Goal: Task Accomplishment & Management: Manage account settings

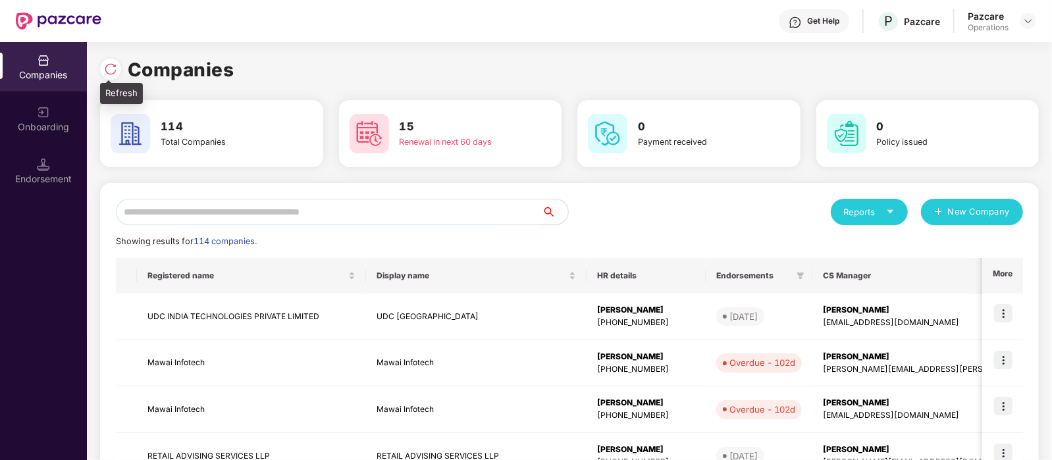
click at [111, 70] on img at bounding box center [110, 69] width 13 height 13
click at [330, 206] on input "text" at bounding box center [329, 212] width 426 height 26
paste input "********"
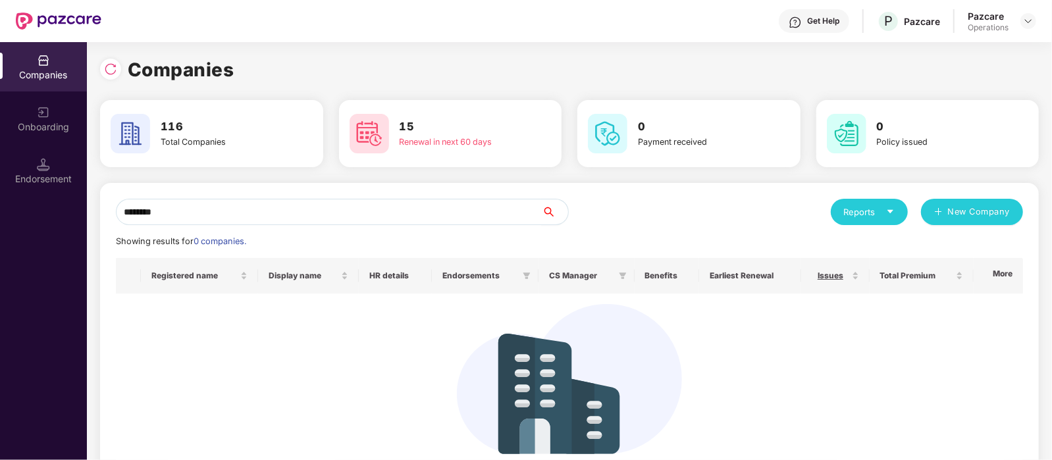
click at [549, 205] on button "button" at bounding box center [555, 212] width 28 height 26
click at [546, 216] on icon "search" at bounding box center [549, 212] width 11 height 11
click at [332, 217] on input "********" at bounding box center [329, 212] width 426 height 26
type input "*"
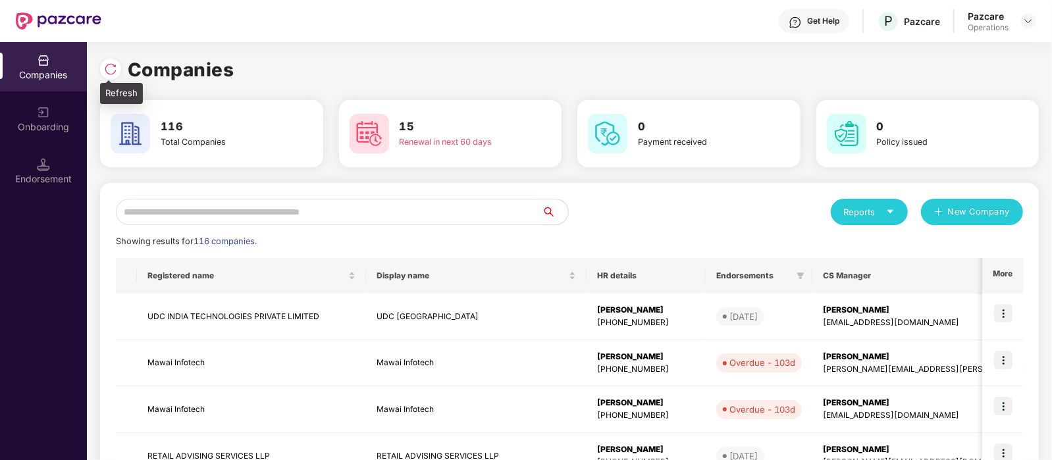
click at [112, 64] on img at bounding box center [110, 69] width 13 height 13
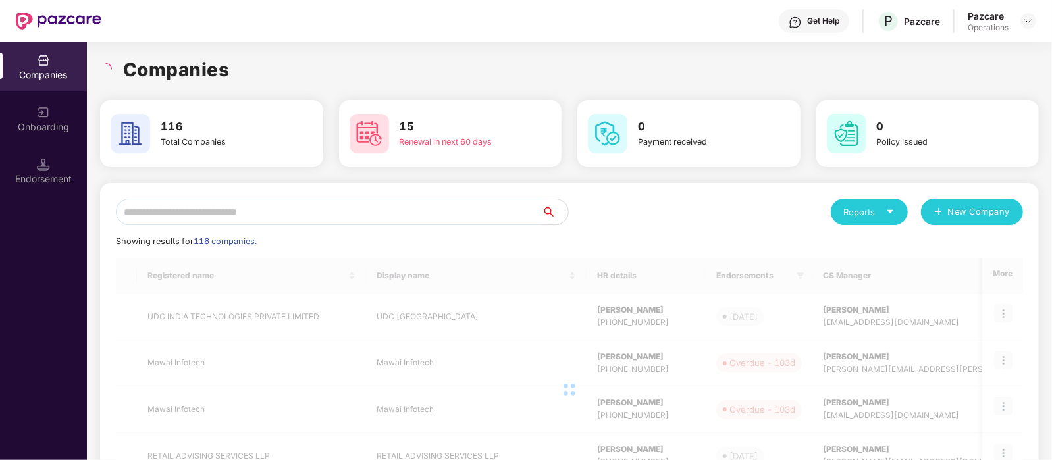
click at [209, 213] on input "text" at bounding box center [329, 212] width 426 height 26
paste input "********"
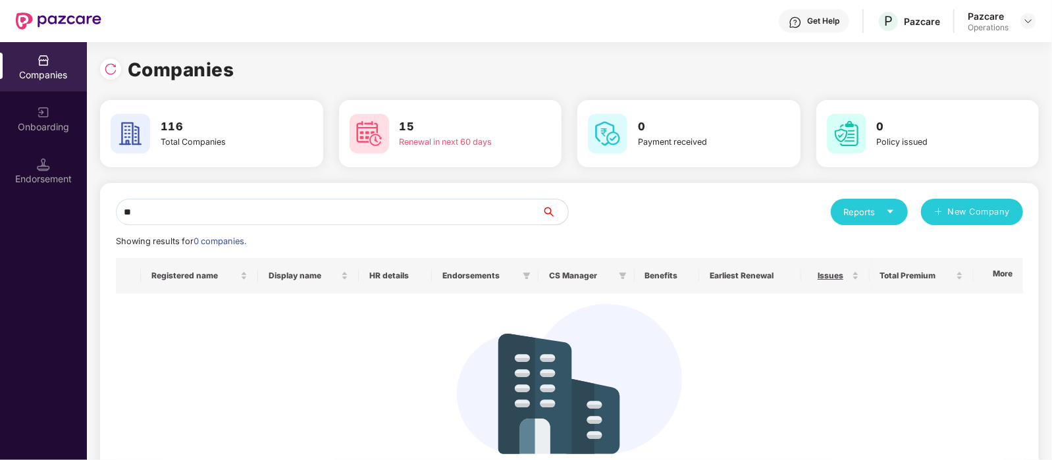
type input "*"
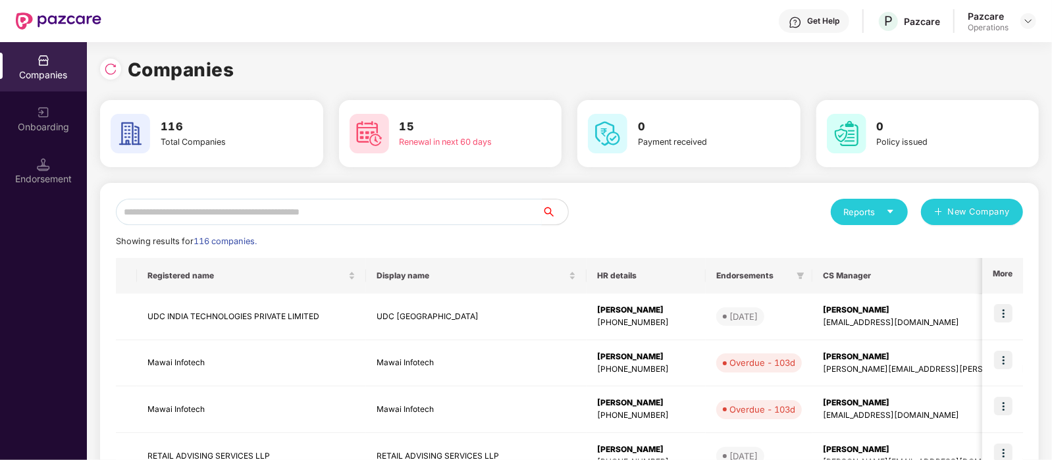
paste input "********"
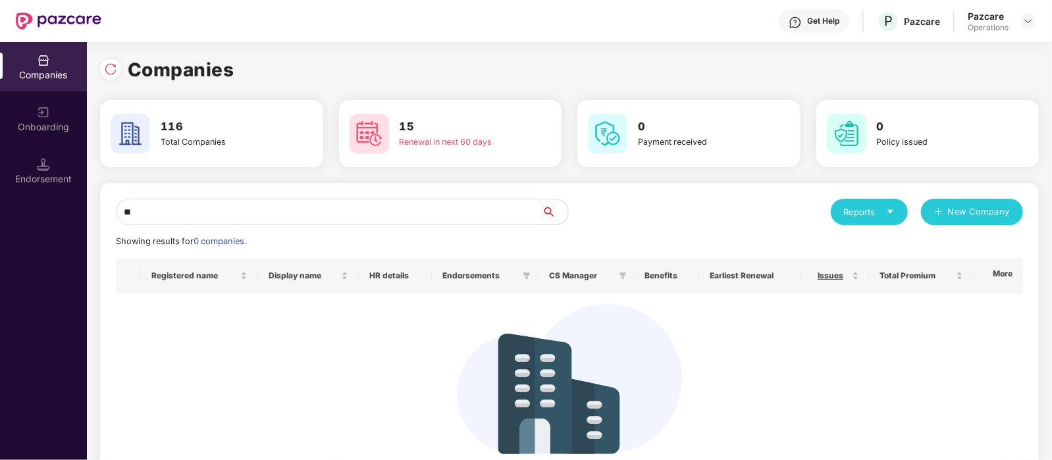
type input "*"
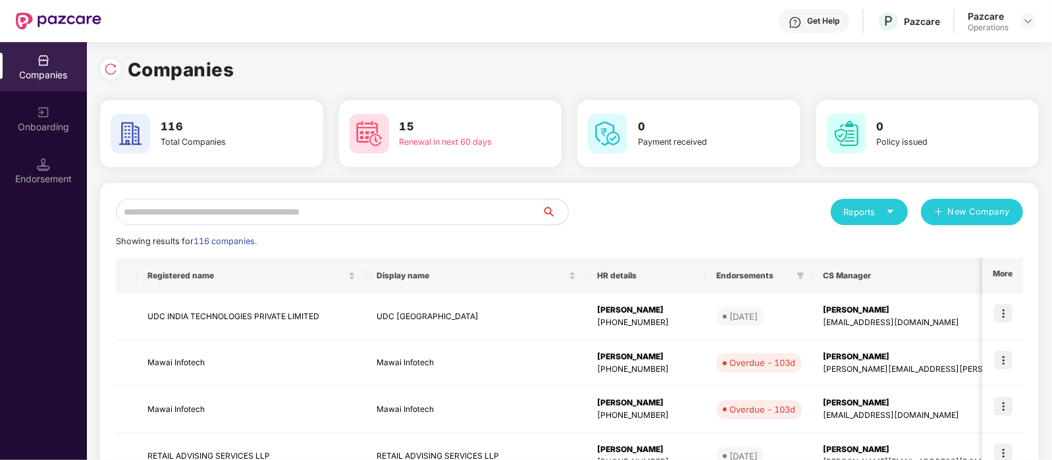
paste input "********"
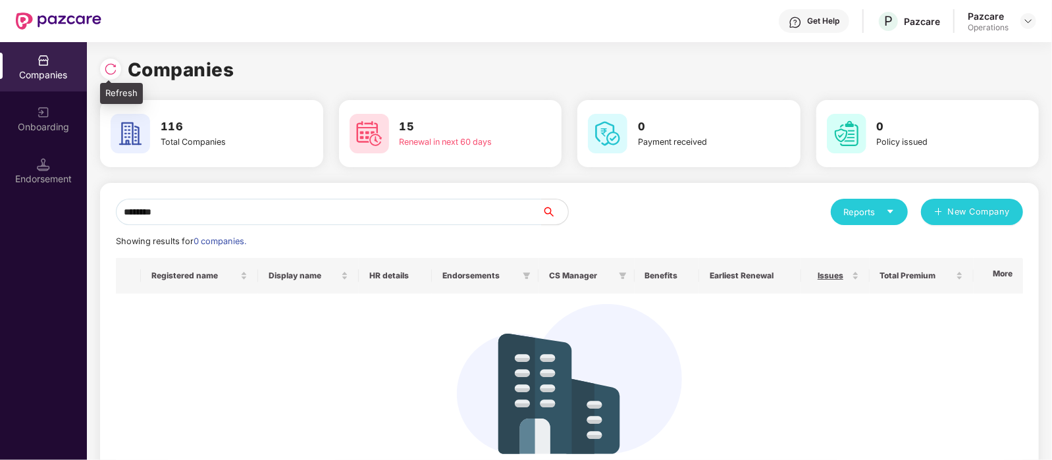
click at [107, 68] on img at bounding box center [110, 69] width 13 height 13
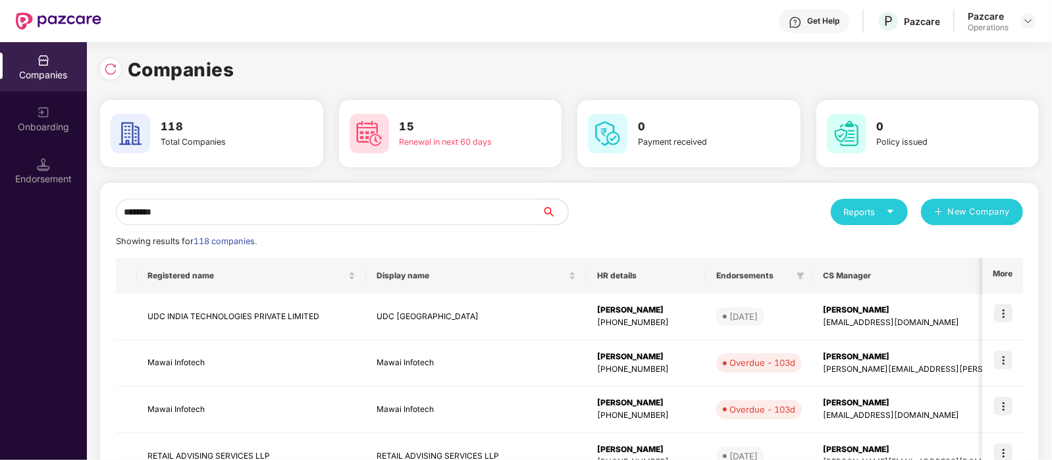
click at [178, 213] on input "********" at bounding box center [329, 212] width 426 height 26
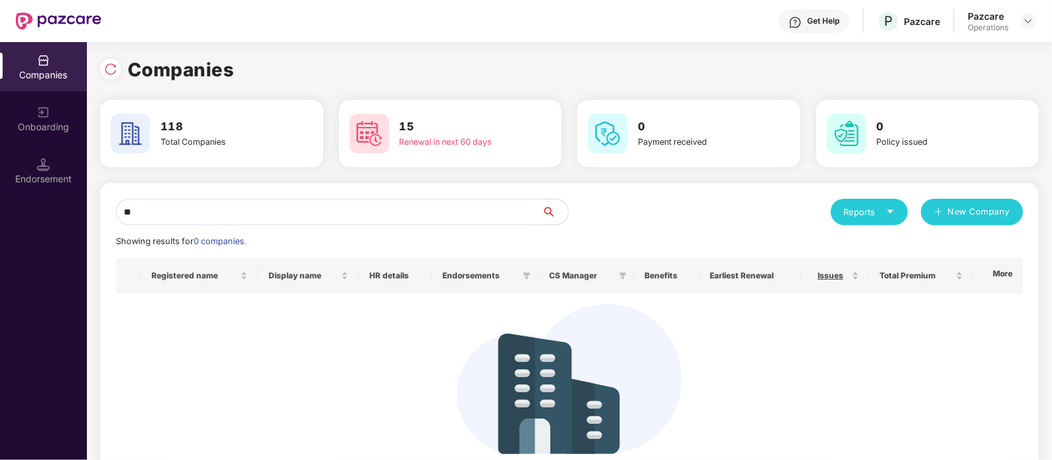
type input "*"
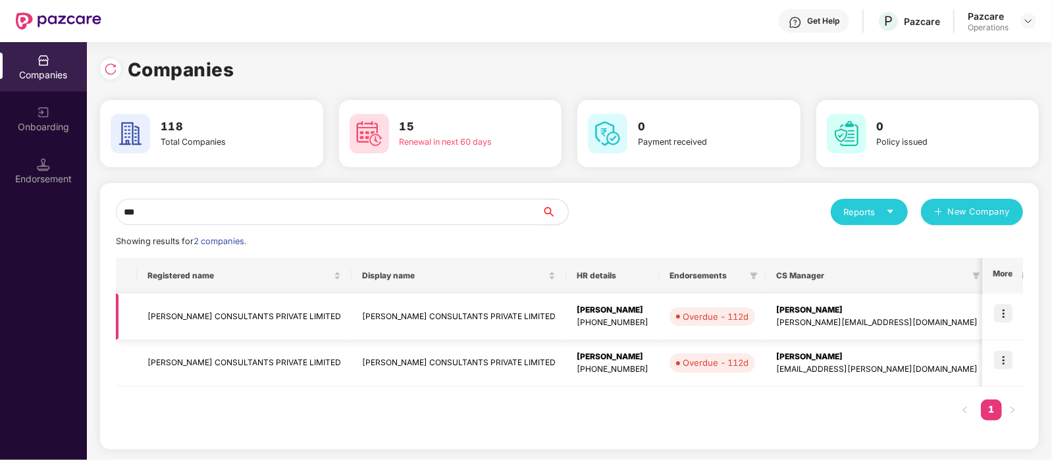
type input "***"
click at [284, 317] on td "[PERSON_NAME] CONSULTANTS PRIVATE LIMITED" at bounding box center [244, 317] width 215 height 47
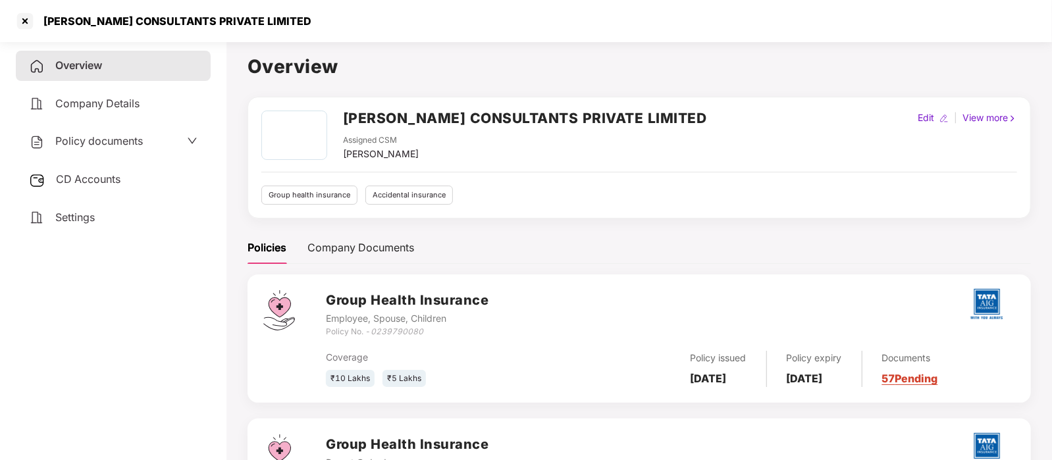
click at [111, 144] on span "Policy documents" at bounding box center [99, 140] width 88 height 13
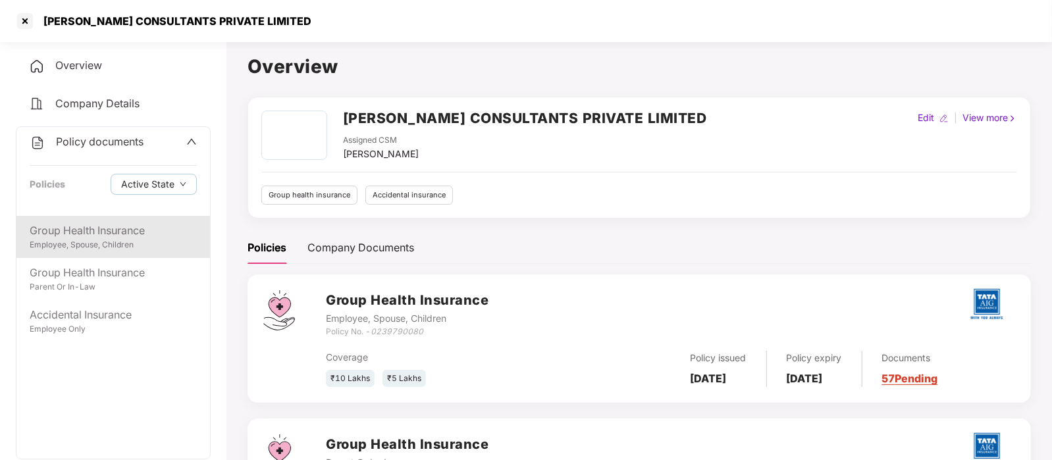
click at [118, 236] on div "Group Health Insurance" at bounding box center [113, 230] width 167 height 16
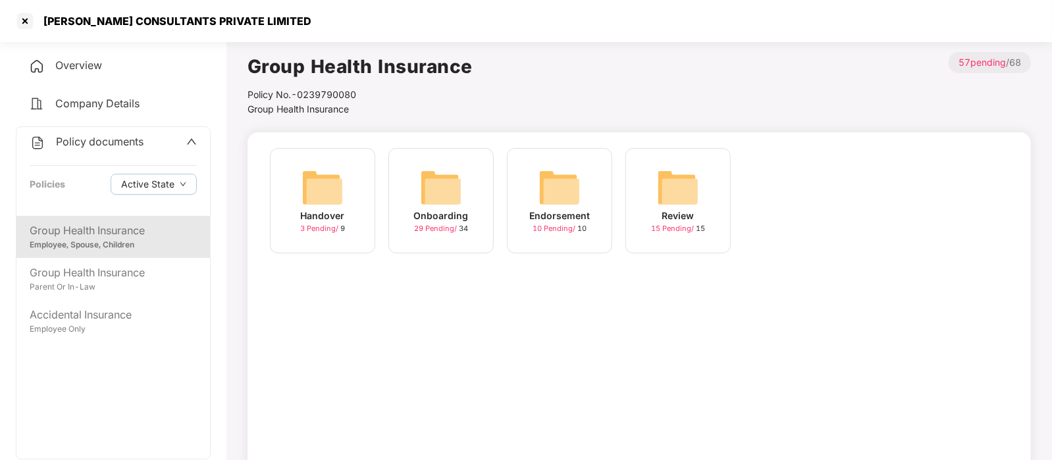
click at [117, 136] on span "Policy documents" at bounding box center [100, 141] width 88 height 13
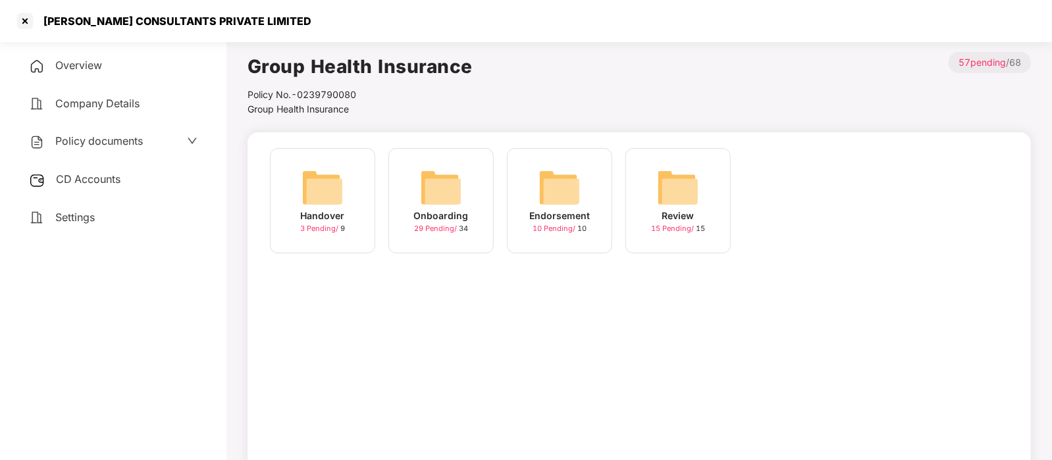
click at [111, 182] on span "CD Accounts" at bounding box center [88, 178] width 65 height 13
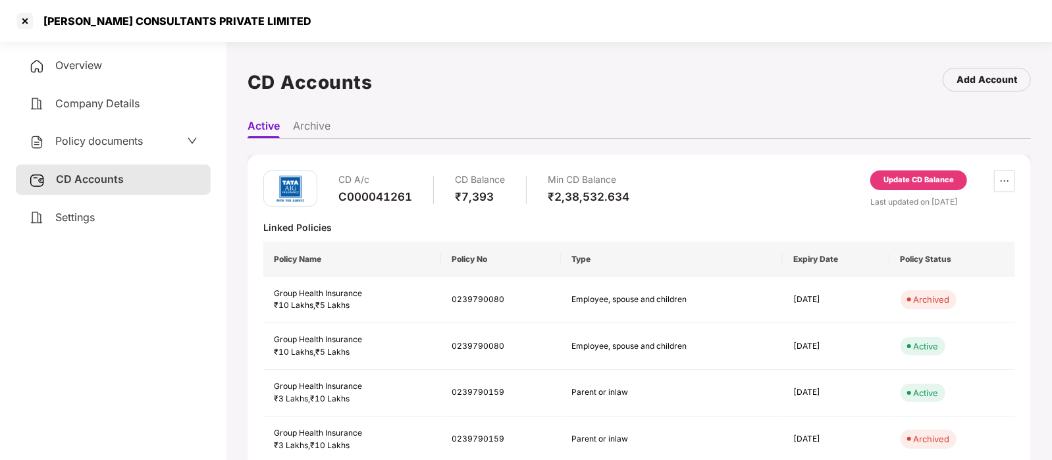
click at [115, 221] on div "Settings" at bounding box center [113, 218] width 195 height 30
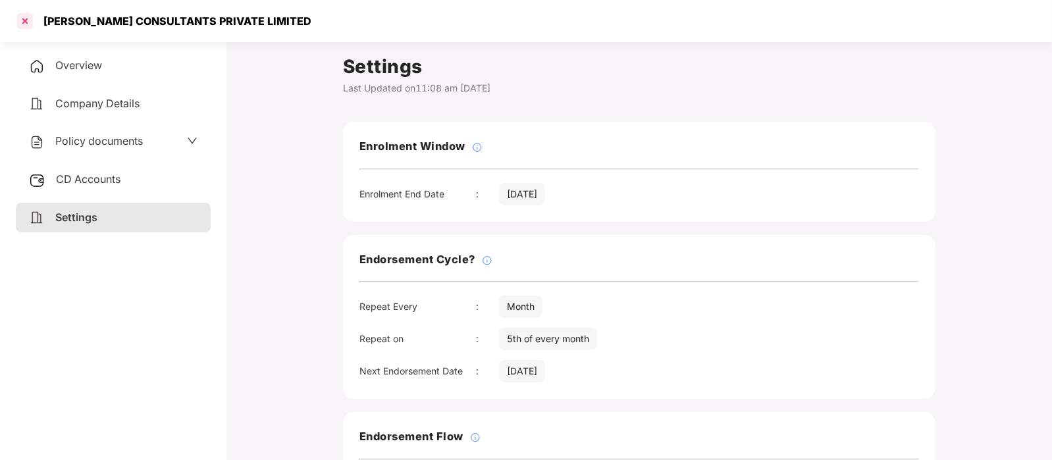
click at [24, 14] on div at bounding box center [24, 21] width 21 height 21
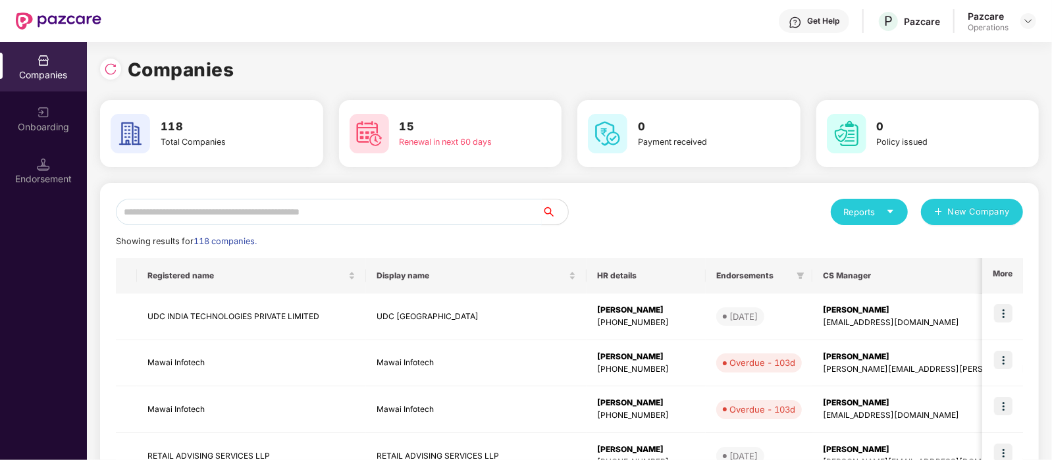
click at [221, 202] on input "text" at bounding box center [329, 212] width 426 height 26
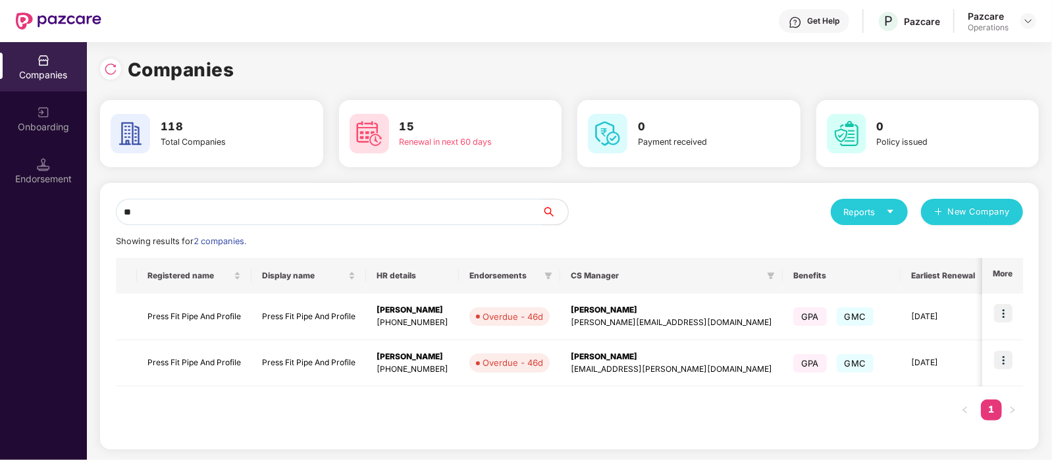
type input "*"
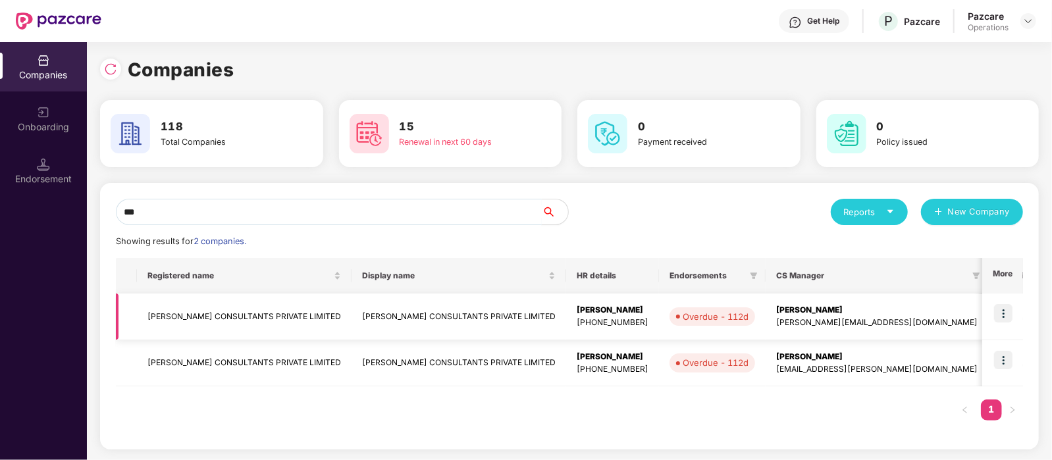
type input "***"
click at [302, 315] on td "[PERSON_NAME] CONSULTANTS PRIVATE LIMITED" at bounding box center [244, 317] width 215 height 47
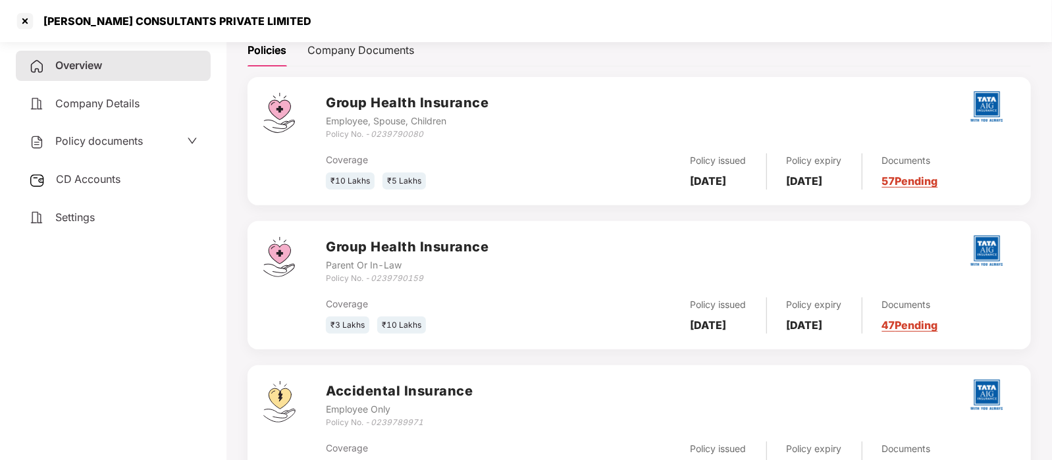
scroll to position [197, 0]
click at [280, 20] on div "[PERSON_NAME] CONSULTANTS PRIVATE LIMITED" at bounding box center [526, 21] width 1052 height 42
click at [99, 216] on div "Settings" at bounding box center [113, 218] width 195 height 30
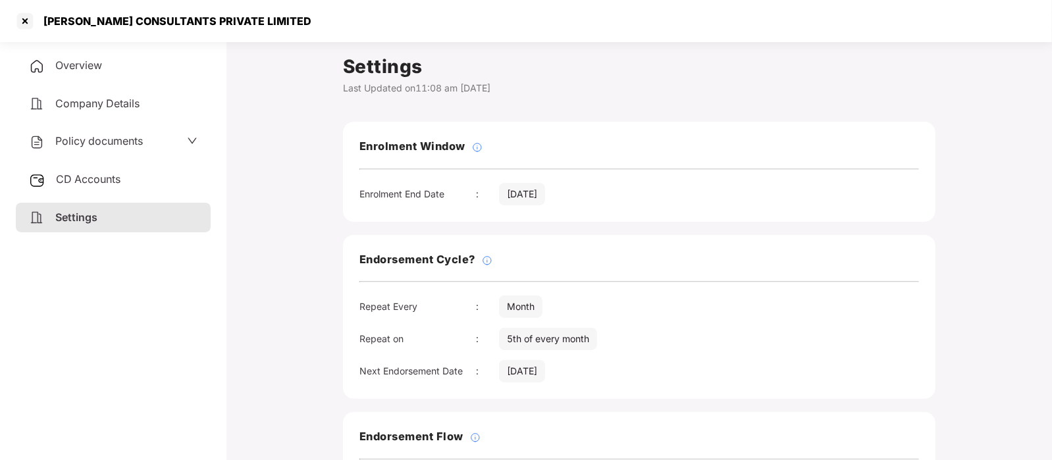
scroll to position [1, 0]
click at [135, 140] on span "Policy documents" at bounding box center [99, 140] width 88 height 13
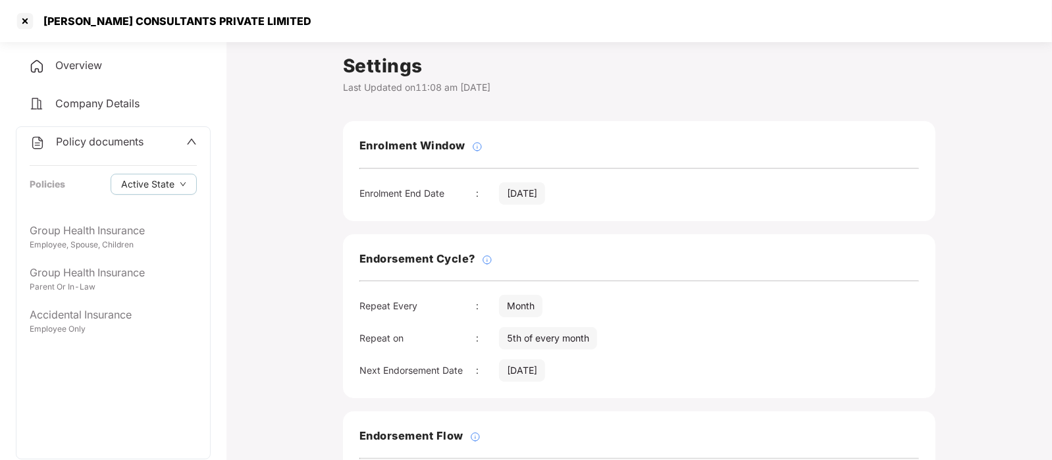
click at [103, 61] on div "Overview" at bounding box center [113, 66] width 195 height 30
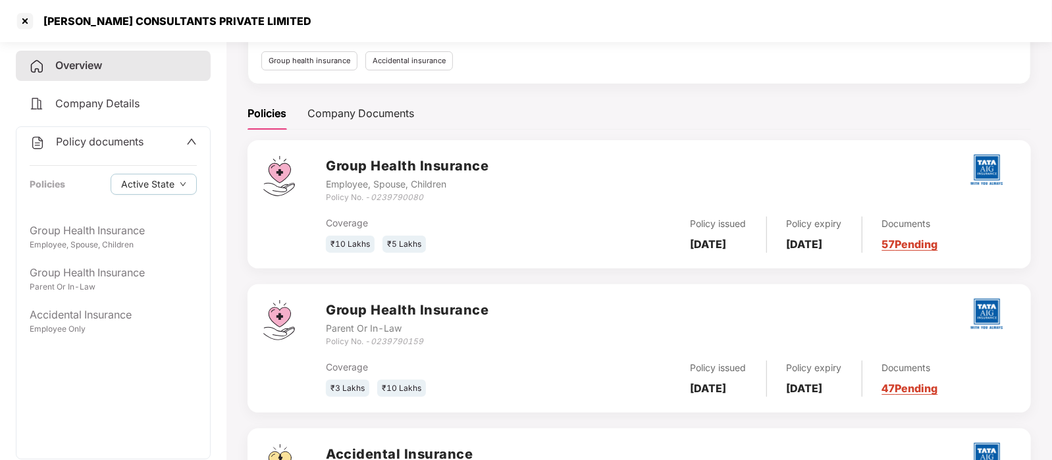
scroll to position [133, 0]
drag, startPoint x: 425, startPoint y: 200, endPoint x: 372, endPoint y: 197, distance: 52.8
click at [372, 197] on div "Policy No. - 0239790080" at bounding box center [407, 199] width 163 height 13
copy icon "0239790080"
drag, startPoint x: 424, startPoint y: 344, endPoint x: 370, endPoint y: 341, distance: 54.0
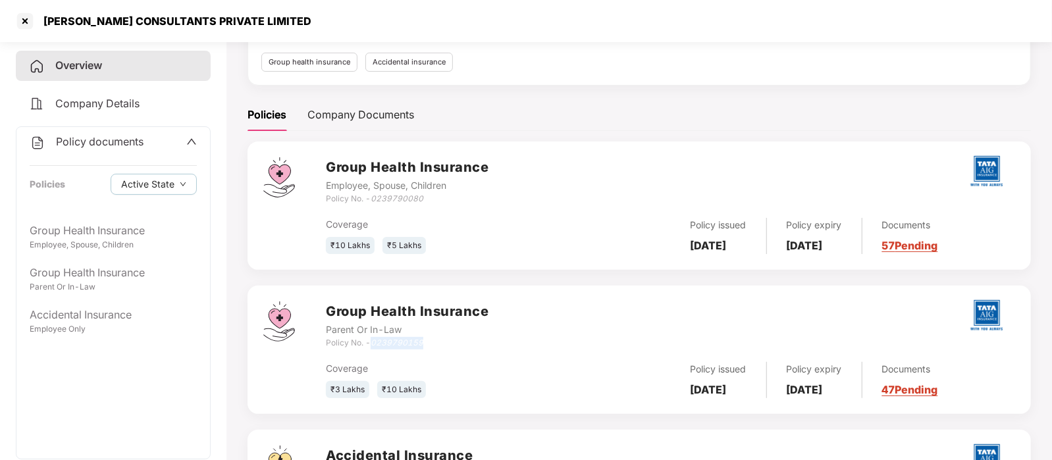
click at [370, 341] on div "Policy No. - 0239790159" at bounding box center [407, 343] width 163 height 13
copy div "0239790159"
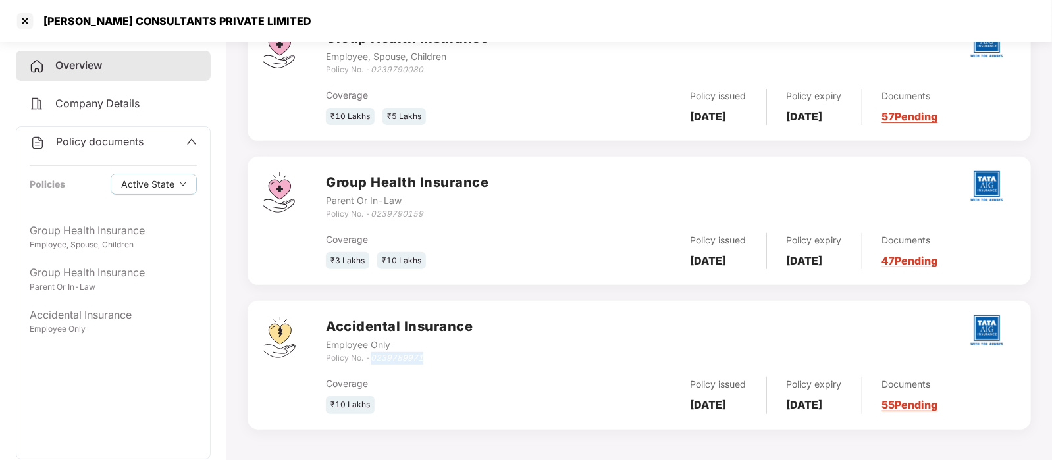
drag, startPoint x: 427, startPoint y: 355, endPoint x: 372, endPoint y: 357, distance: 54.6
click at [372, 357] on div "Policy No. - 0239789971" at bounding box center [399, 358] width 147 height 13
copy icon "0239789971"
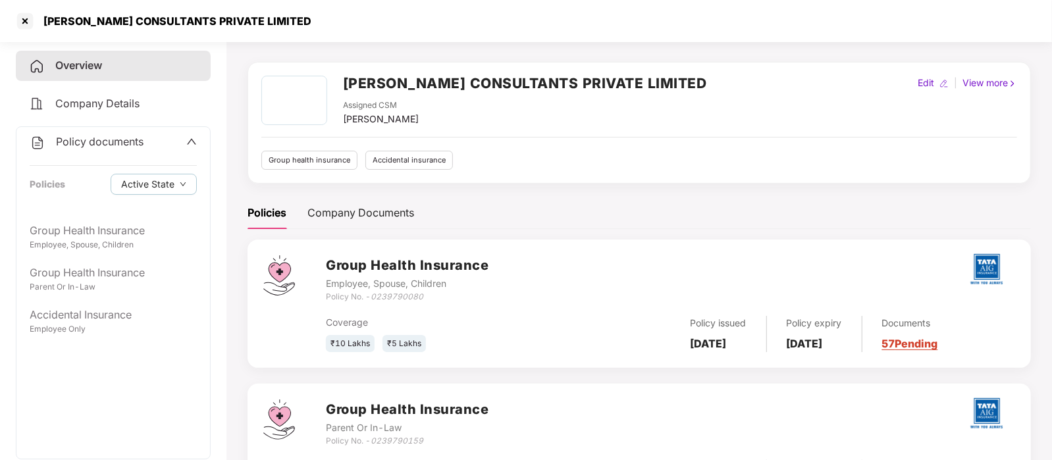
scroll to position [36, 0]
click at [24, 21] on div at bounding box center [24, 21] width 21 height 21
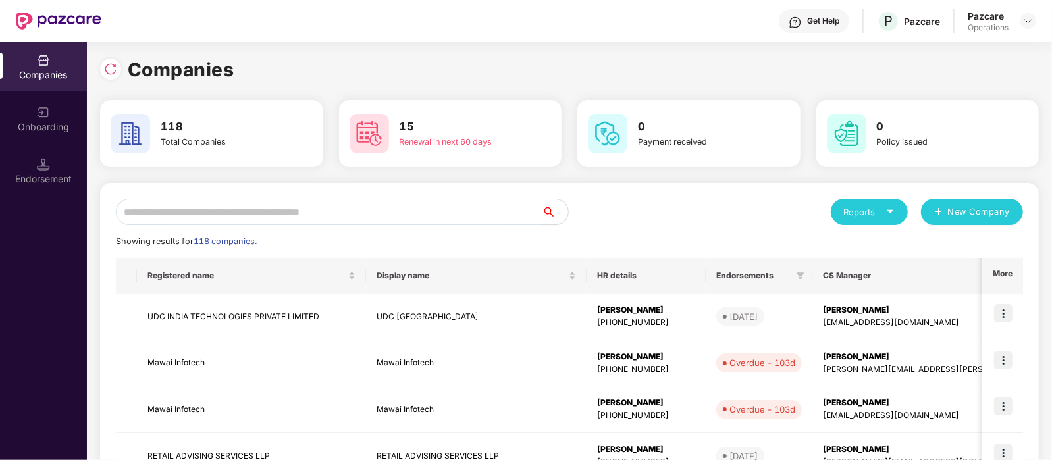
scroll to position [0, 0]
click at [226, 205] on input "text" at bounding box center [329, 212] width 426 height 26
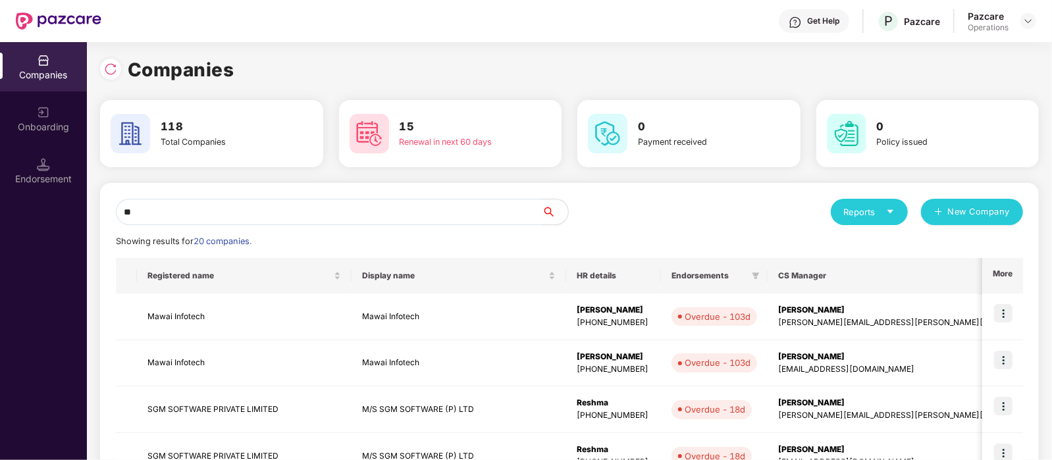
type input "*"
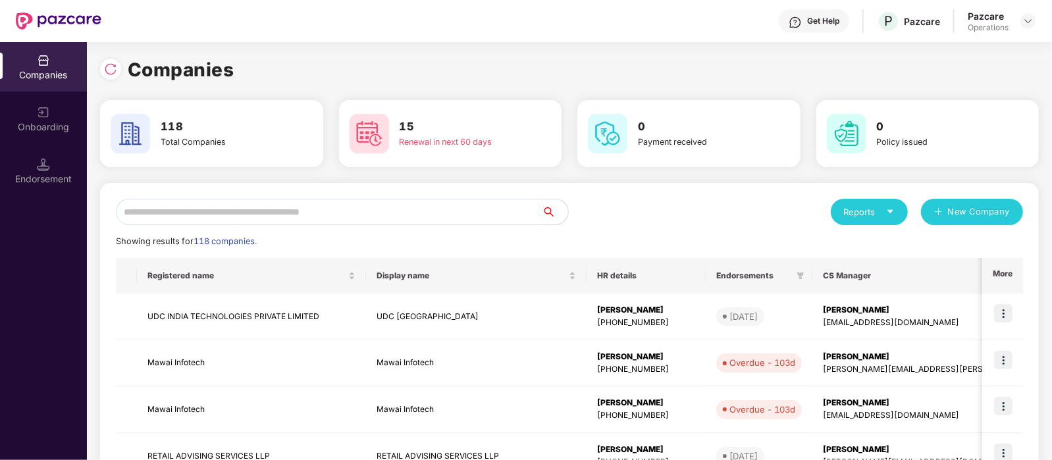
type input "*"
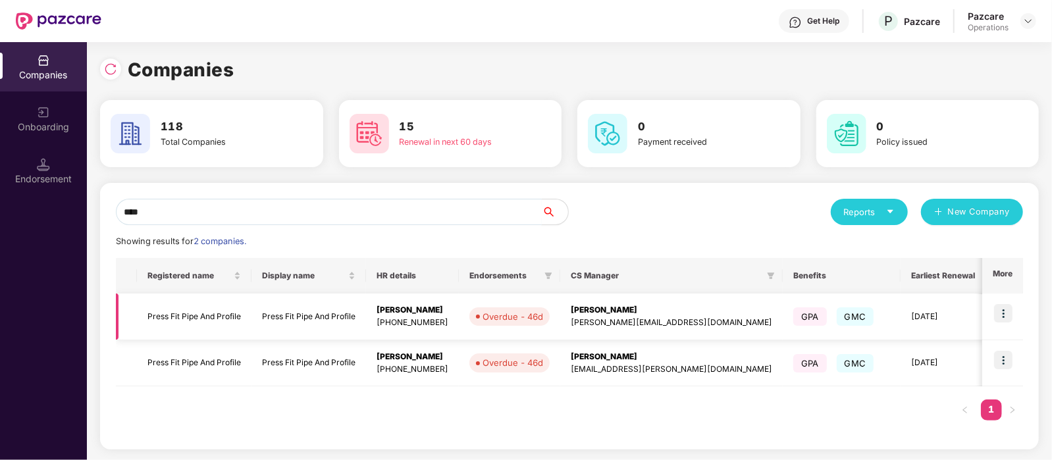
type input "****"
click at [205, 317] on td "Press Fit Pipe And Profile" at bounding box center [194, 317] width 115 height 47
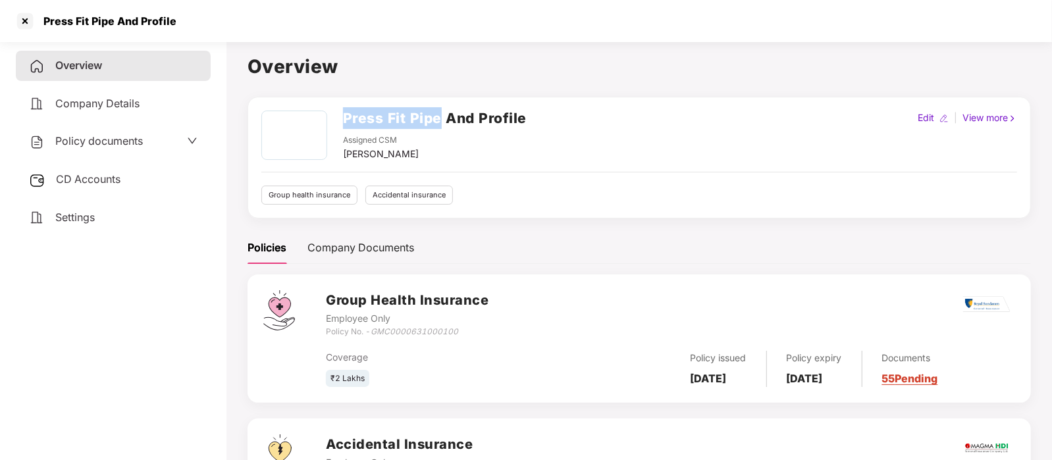
drag, startPoint x: 438, startPoint y: 114, endPoint x: 343, endPoint y: 115, distance: 94.8
click at [343, 115] on h2 "Press Fit Pipe And Profile" at bounding box center [435, 118] width 184 height 22
copy h2 "Press Fit Pipe"
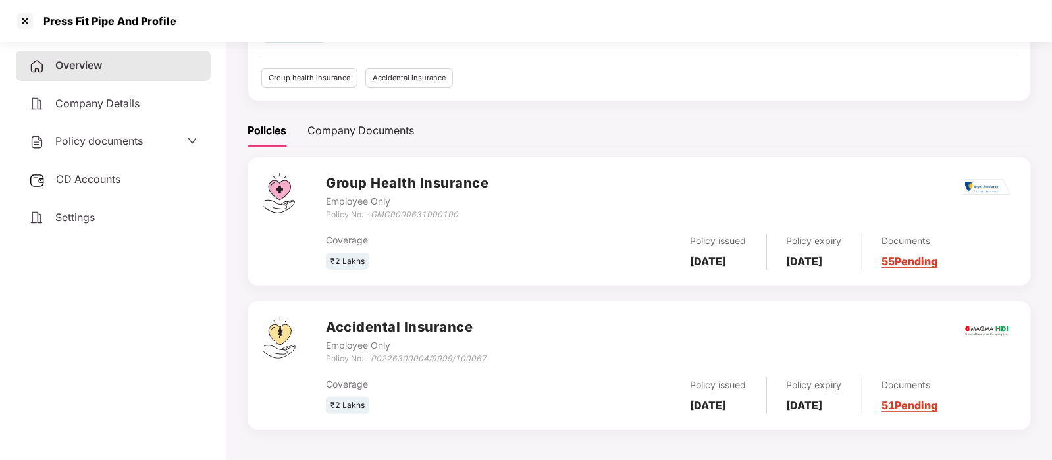
scroll to position [118, 0]
drag, startPoint x: 461, startPoint y: 213, endPoint x: 372, endPoint y: 212, distance: 88.9
click at [372, 212] on div "Policy No. - GMC0000631000100" at bounding box center [407, 214] width 163 height 13
copy icon "GMC0000631000100"
drag, startPoint x: 487, startPoint y: 357, endPoint x: 373, endPoint y: 354, distance: 113.9
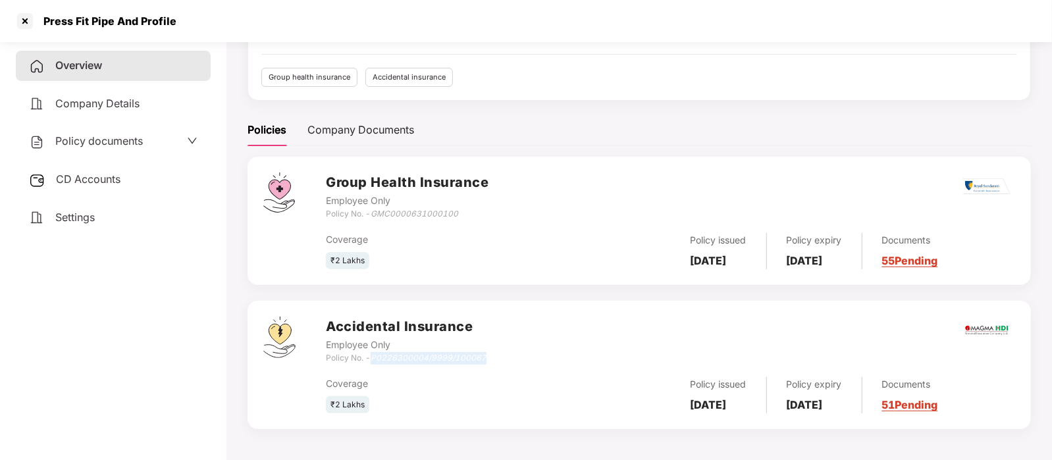
click at [373, 354] on div "Accidental Insurance Employee Only Policy No. - P0226300004/9999/100067" at bounding box center [670, 340] width 689 height 47
copy icon "P0226300004/9999/100067"
click at [76, 223] on span "Settings" at bounding box center [74, 217] width 39 height 13
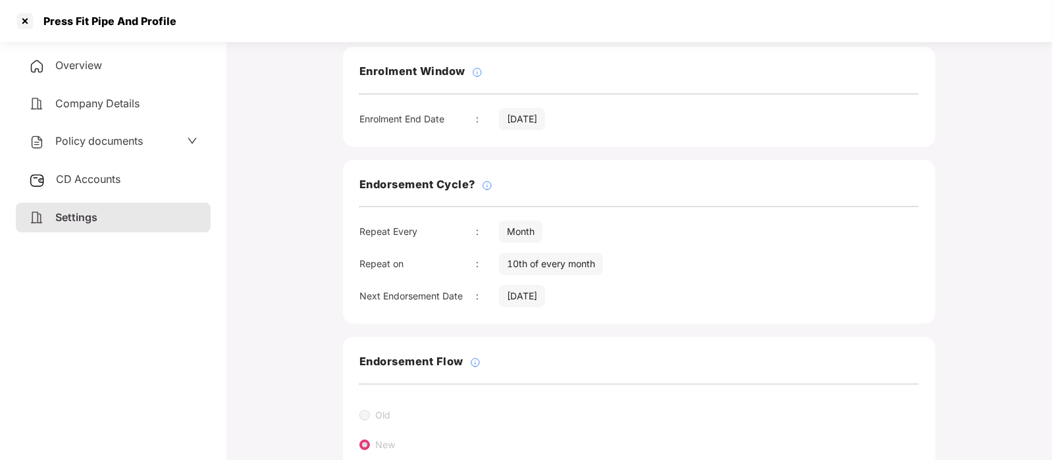
scroll to position [0, 0]
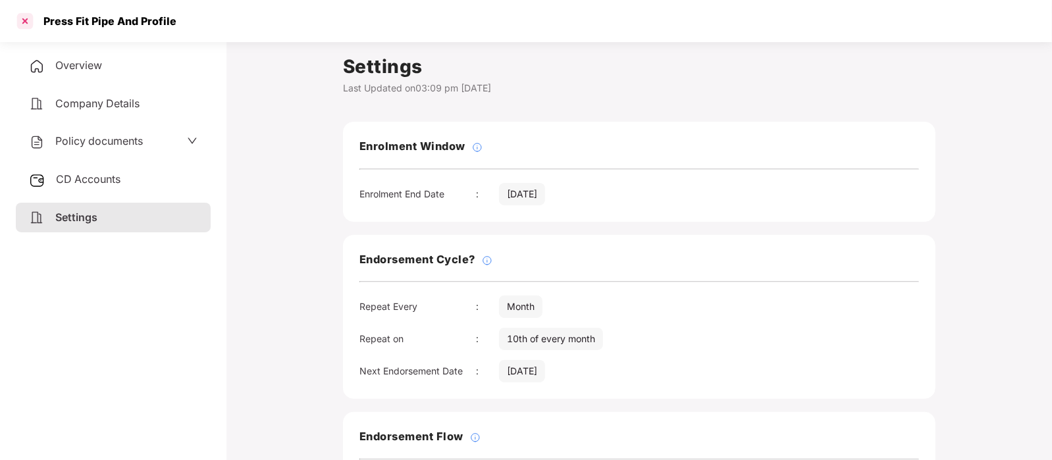
click at [23, 18] on div at bounding box center [24, 21] width 21 height 21
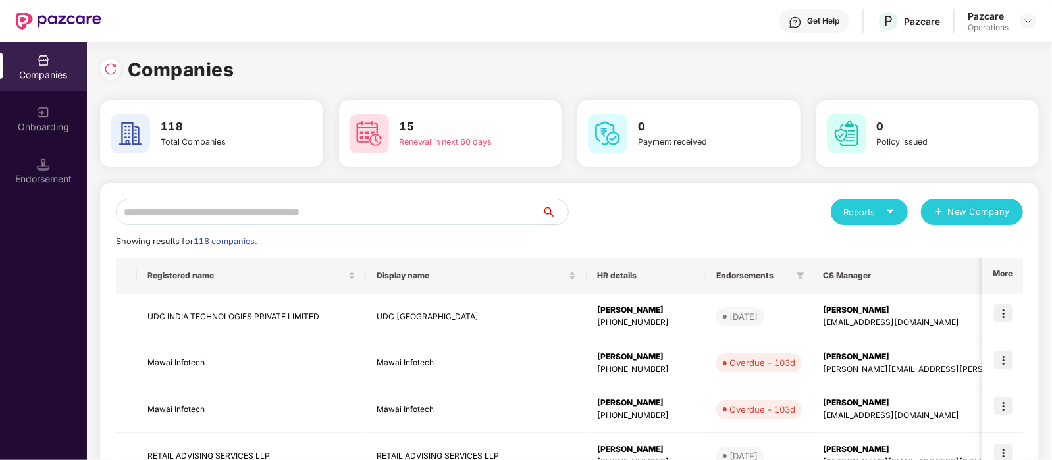
click at [164, 218] on input "text" at bounding box center [329, 212] width 426 height 26
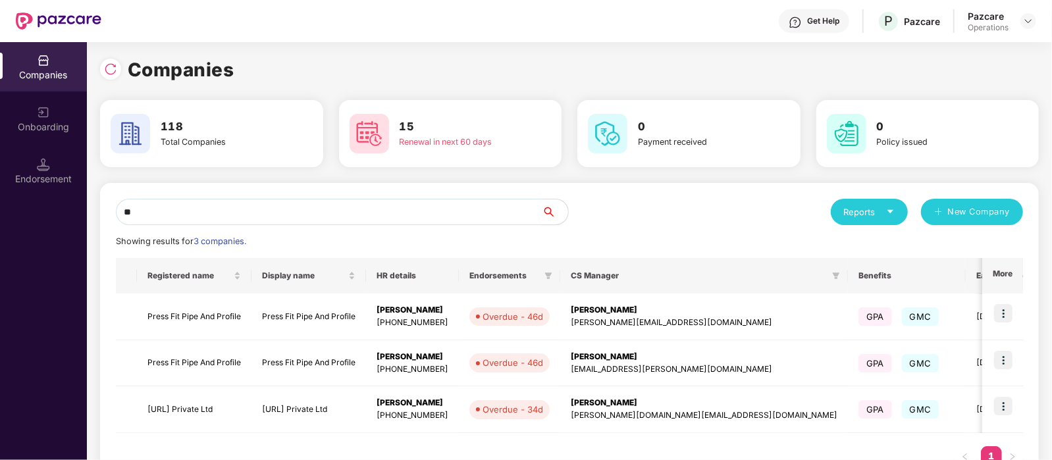
type input "*"
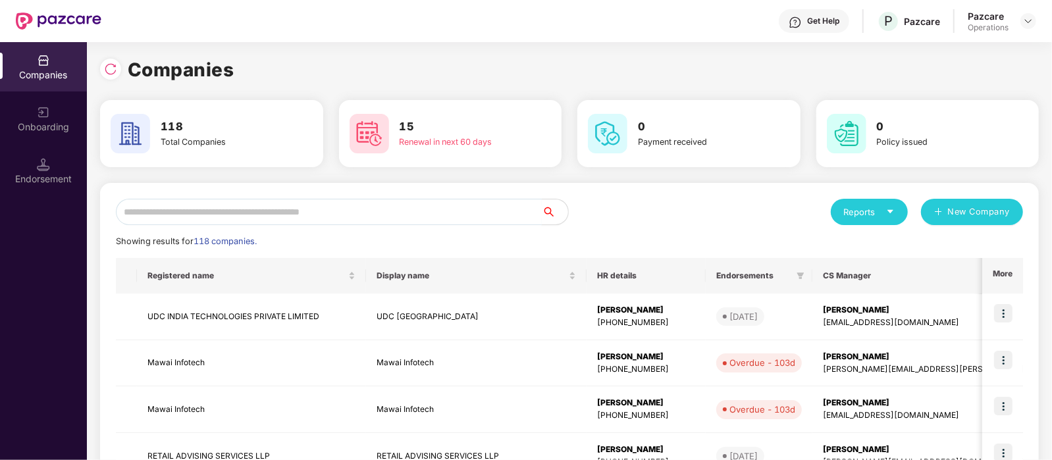
paste input "*********"
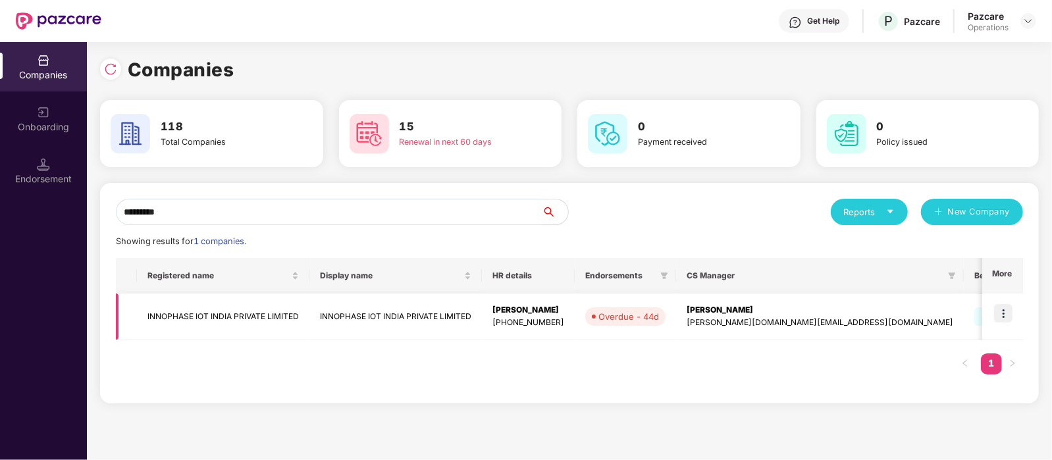
type input "*********"
click at [284, 313] on td "INNOPHASE IOT INDIA PRIVATE LIMITED" at bounding box center [223, 317] width 172 height 47
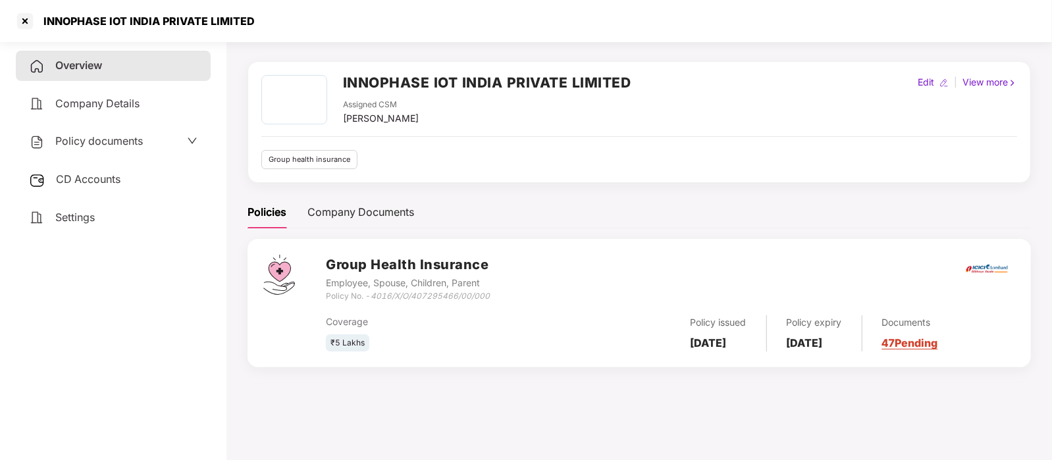
scroll to position [36, 0]
drag, startPoint x: 496, startPoint y: 297, endPoint x: 375, endPoint y: 297, distance: 121.1
click at [375, 297] on div "Group Health Insurance Employee, Spouse, Children, Parent Policy No. - 4016/X/O…" at bounding box center [670, 278] width 689 height 47
copy icon "4016/X/O/407295466/00/000"
click at [84, 224] on span "Settings" at bounding box center [74, 217] width 39 height 13
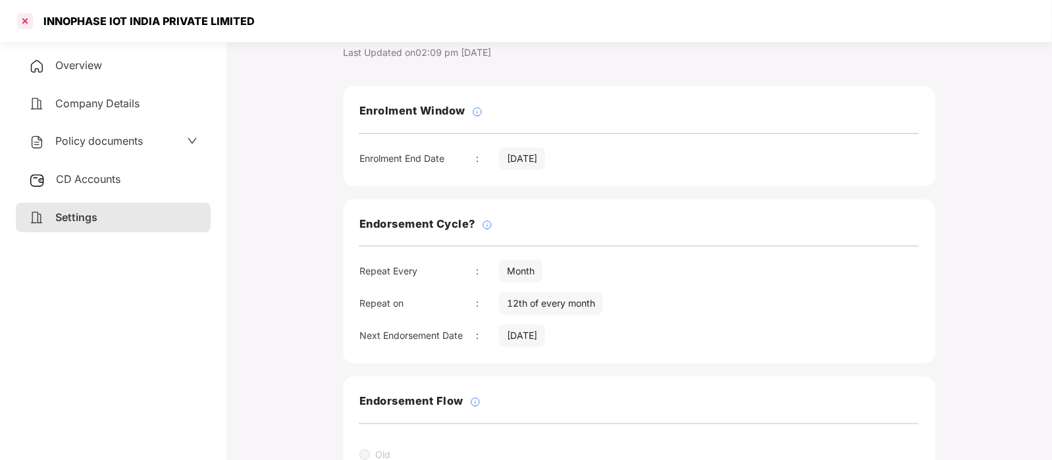
click at [24, 20] on div at bounding box center [24, 21] width 21 height 21
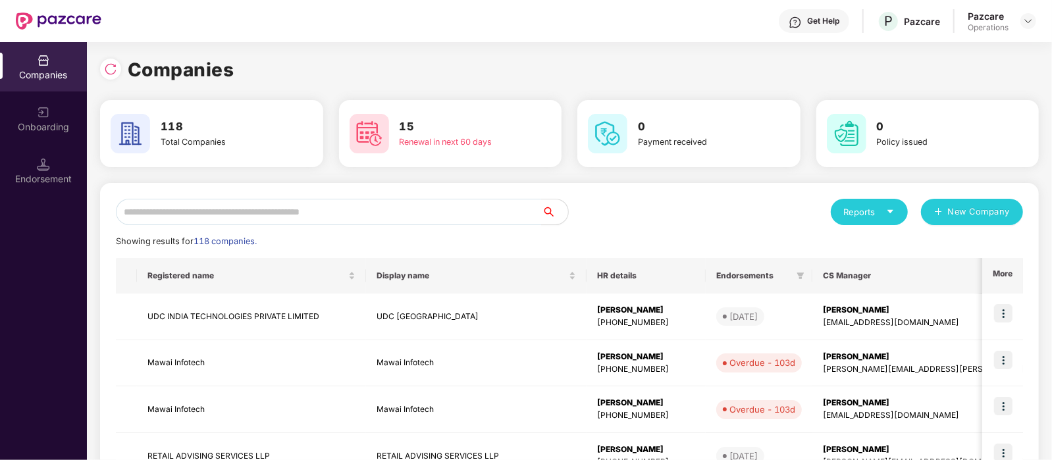
scroll to position [0, 0]
click at [307, 206] on input "text" at bounding box center [329, 212] width 426 height 26
paste input "**********"
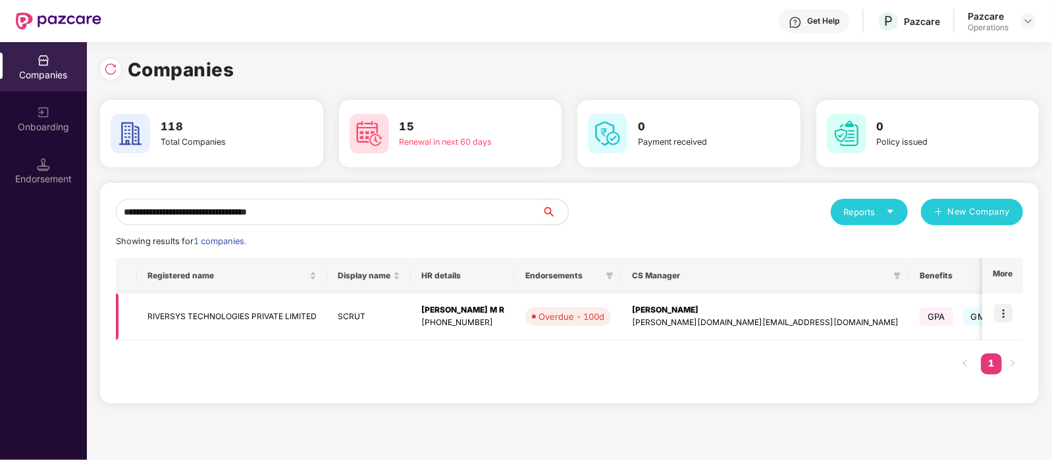
type input "**********"
click at [280, 322] on td "RIVERSYS TECHNOLOGIES PRIVATE LIMITED" at bounding box center [232, 317] width 190 height 47
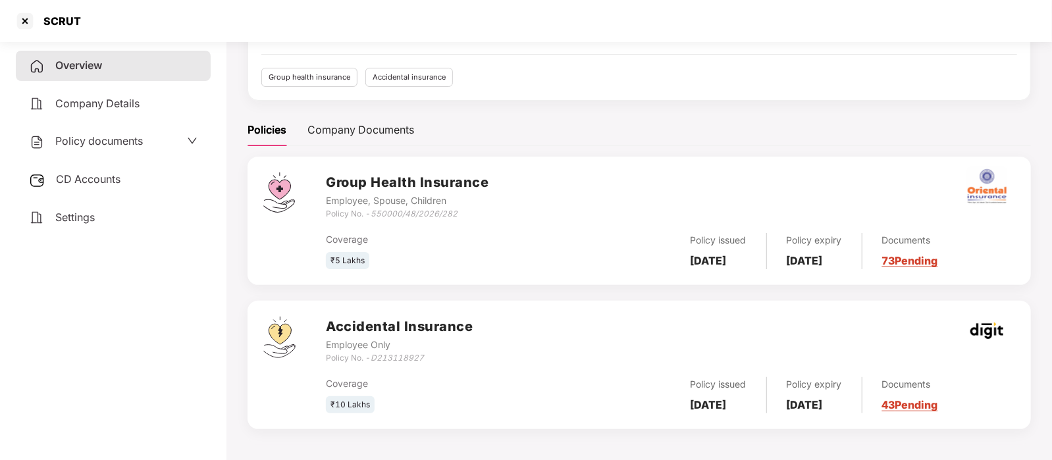
scroll to position [116, 0]
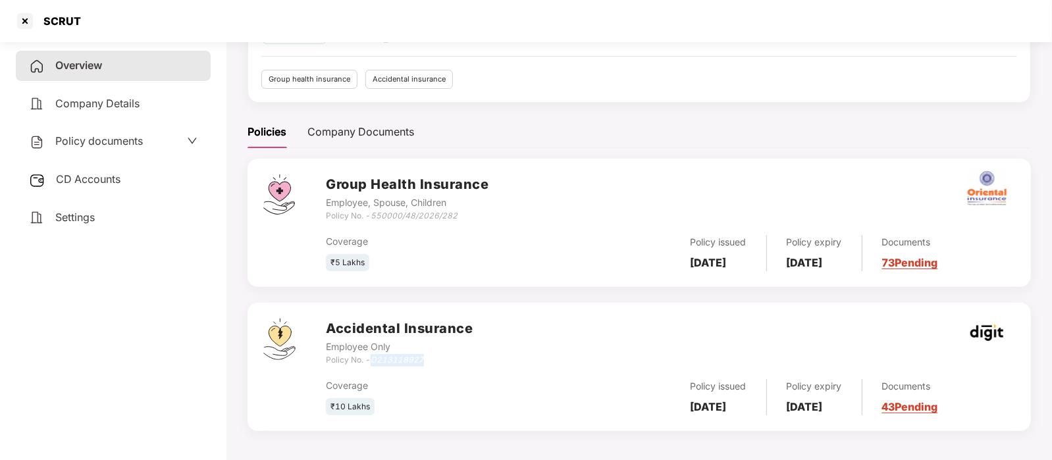
drag, startPoint x: 425, startPoint y: 357, endPoint x: 373, endPoint y: 357, distance: 52.0
click at [373, 357] on div "Policy No. - D213118927" at bounding box center [399, 360] width 147 height 13
copy icon "D213118927"
drag, startPoint x: 461, startPoint y: 215, endPoint x: 374, endPoint y: 213, distance: 87.6
click at [374, 213] on div "Policy No. - 550000/48/2026/282" at bounding box center [407, 216] width 163 height 13
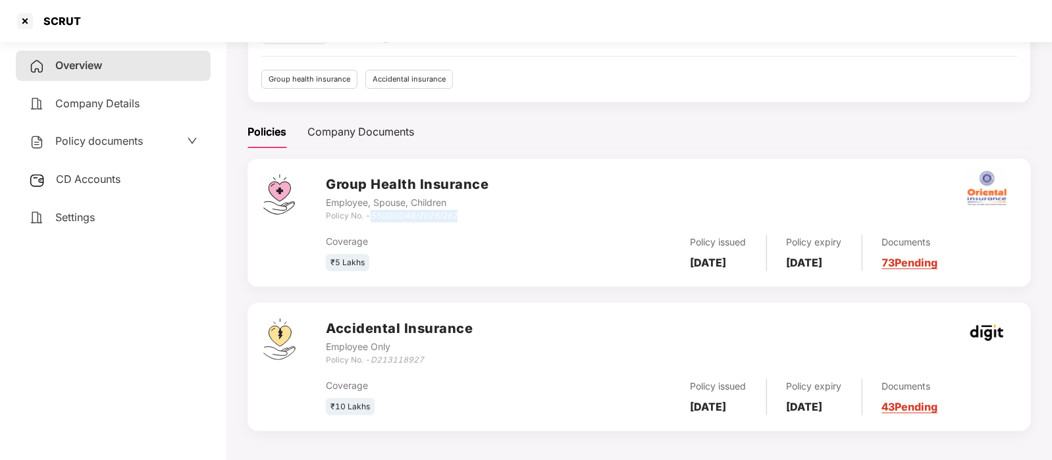
copy icon "550000/48/2026/282"
click at [30, 20] on div at bounding box center [24, 21] width 21 height 21
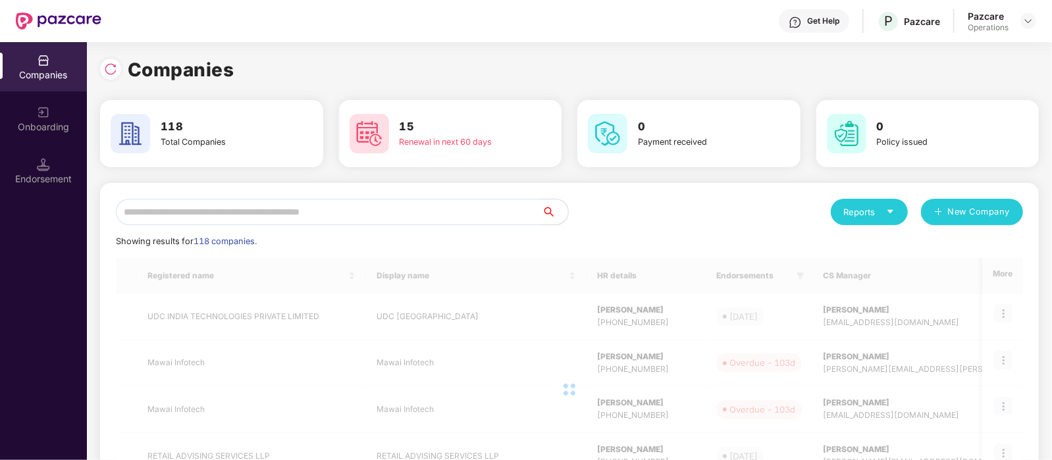
scroll to position [0, 0]
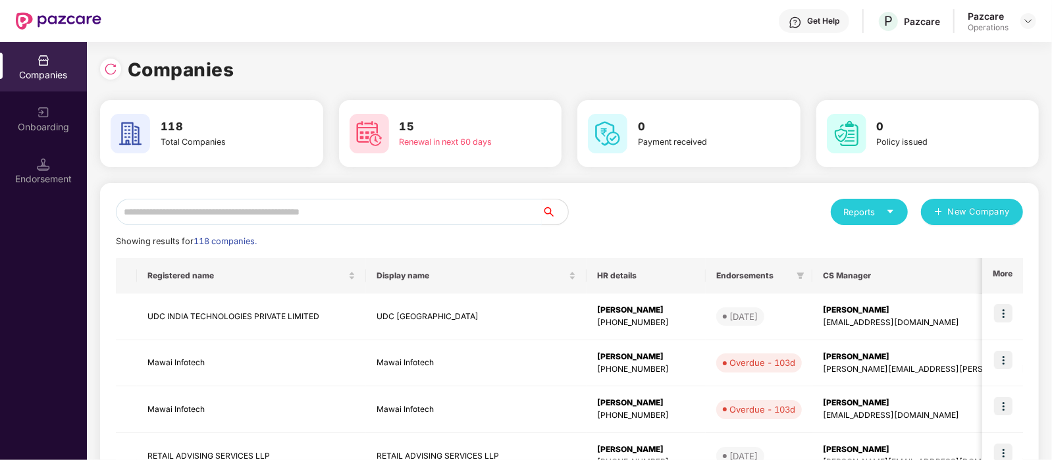
click at [259, 217] on input "text" at bounding box center [329, 212] width 426 height 26
paste input "**********"
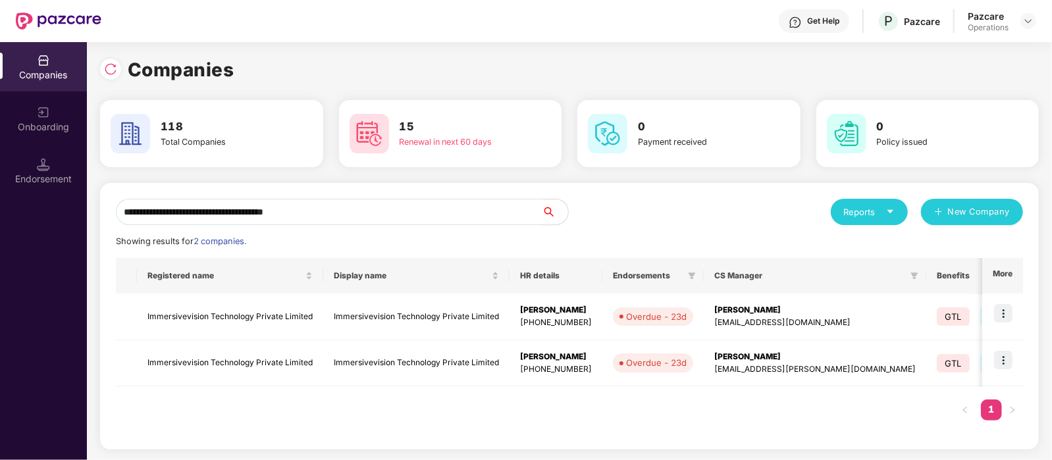
type input "**********"
click at [216, 311] on td "Immersivevision Technology Private Limited" at bounding box center [230, 317] width 186 height 47
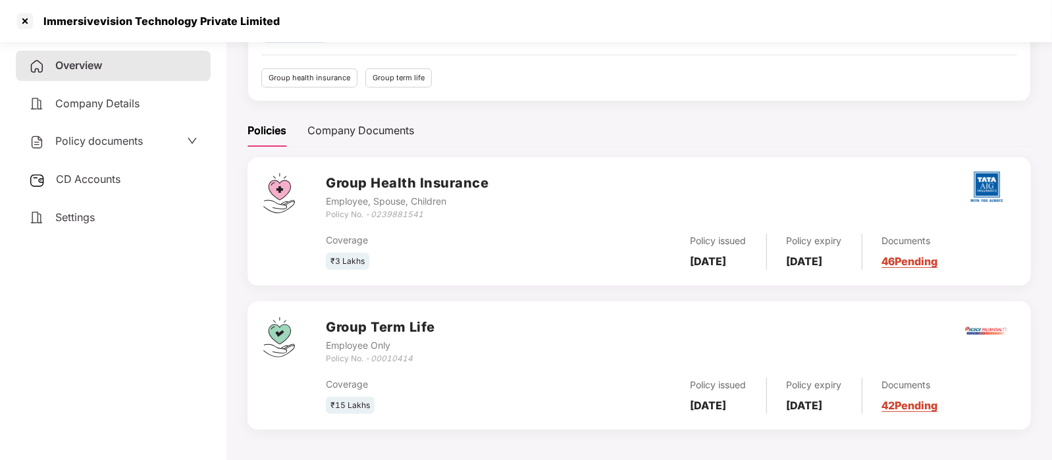
scroll to position [116, 0]
drag, startPoint x: 423, startPoint y: 215, endPoint x: 374, endPoint y: 213, distance: 49.4
click at [374, 213] on icon "0239881541" at bounding box center [397, 216] width 53 height 10
drag, startPoint x: 421, startPoint y: 361, endPoint x: 373, endPoint y: 353, distance: 48.8
click at [373, 354] on div "Policy No. - 00010414" at bounding box center [380, 360] width 109 height 13
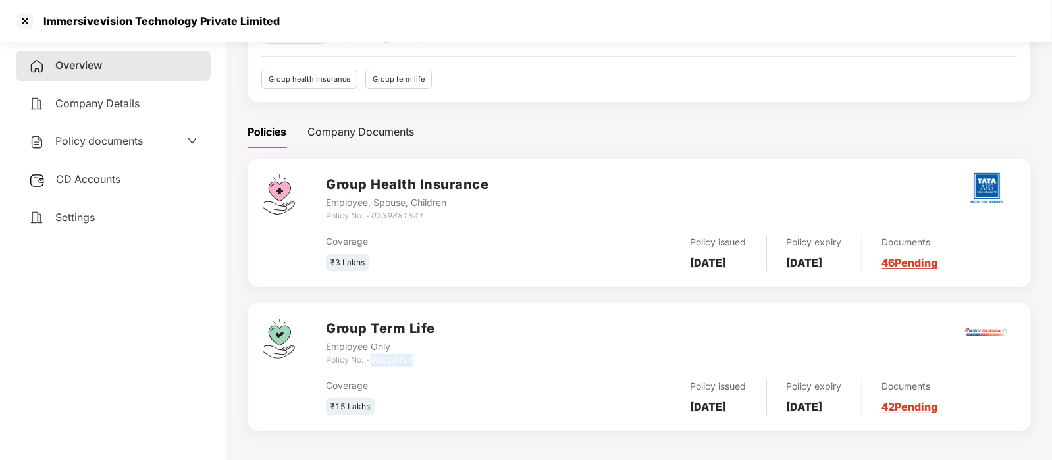
scroll to position [0, 0]
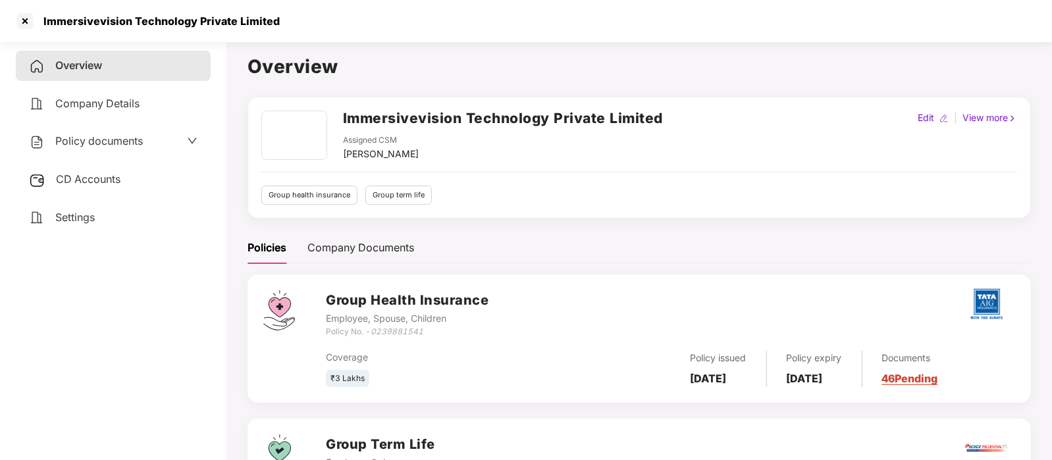
click at [155, 61] on div "Overview" at bounding box center [113, 66] width 195 height 30
click at [26, 22] on div at bounding box center [24, 21] width 21 height 21
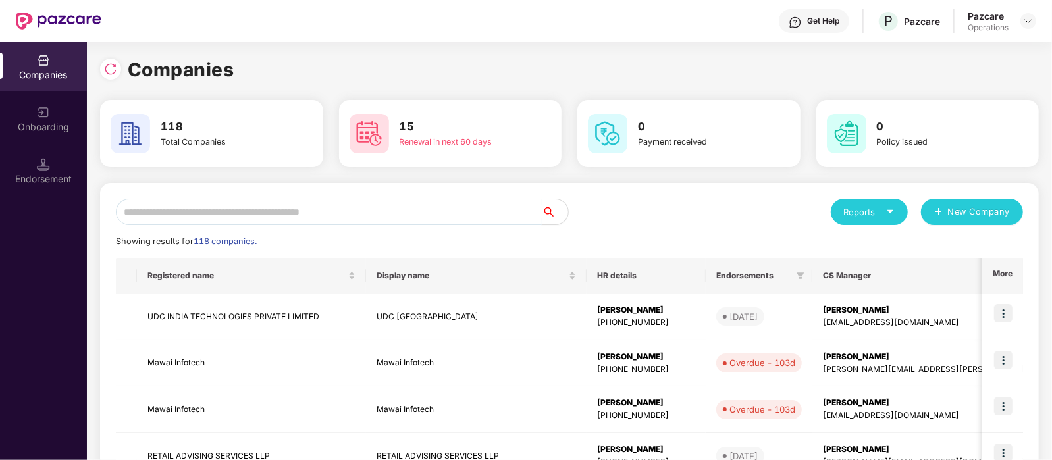
click at [282, 220] on input "text" at bounding box center [329, 212] width 426 height 26
paste input "**********"
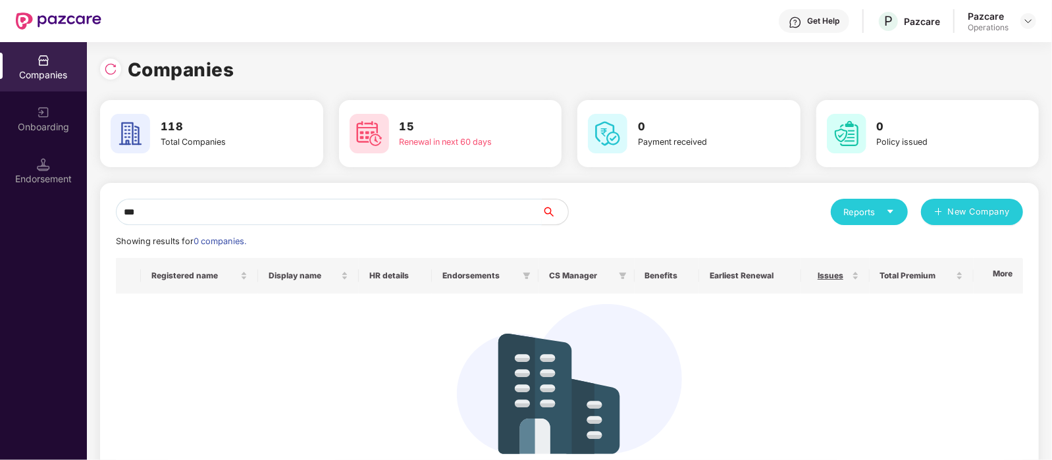
type input "*"
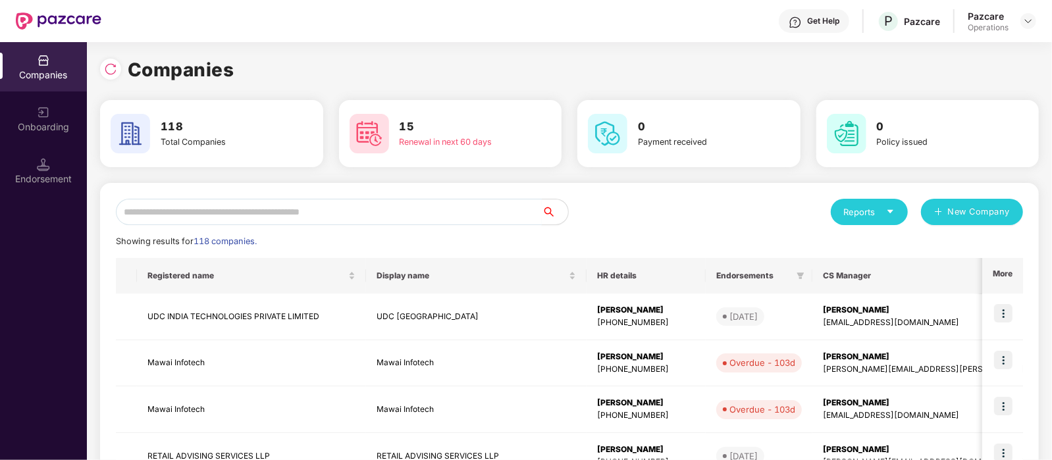
paste input "**********"
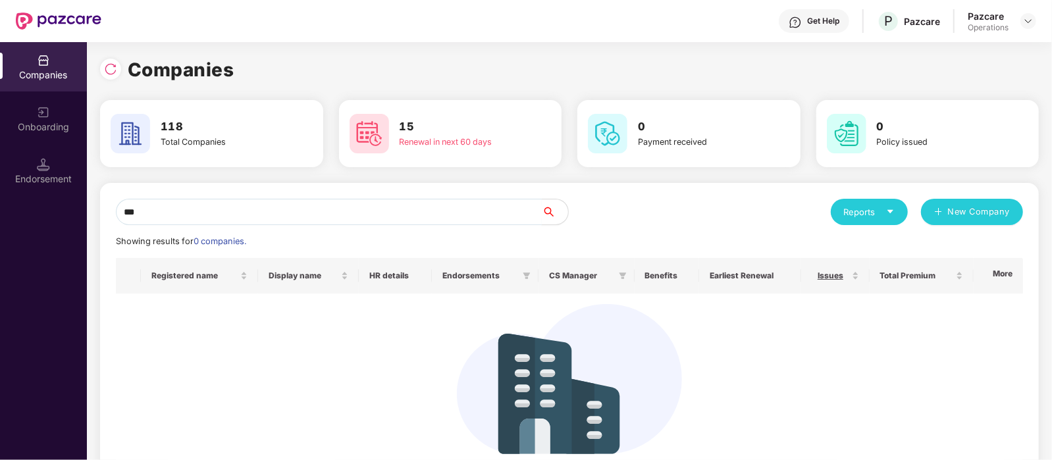
type input "*"
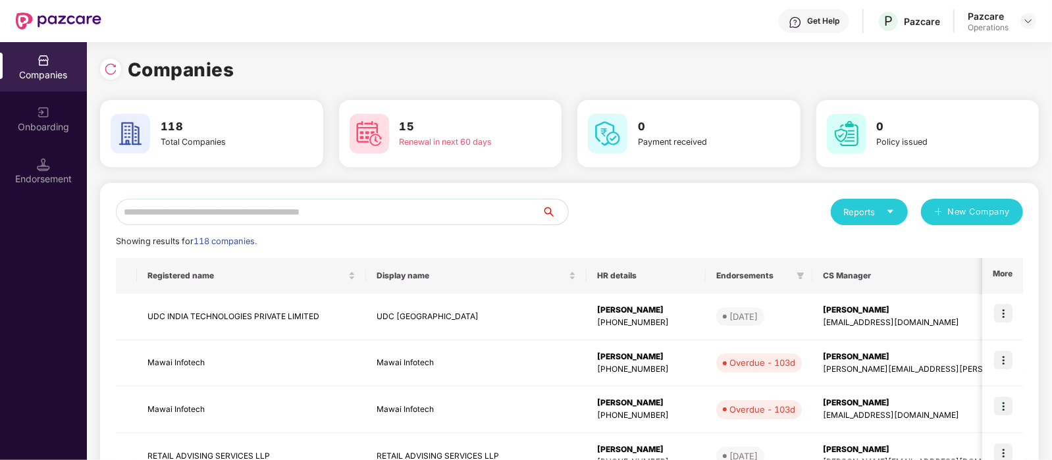
paste input "**********"
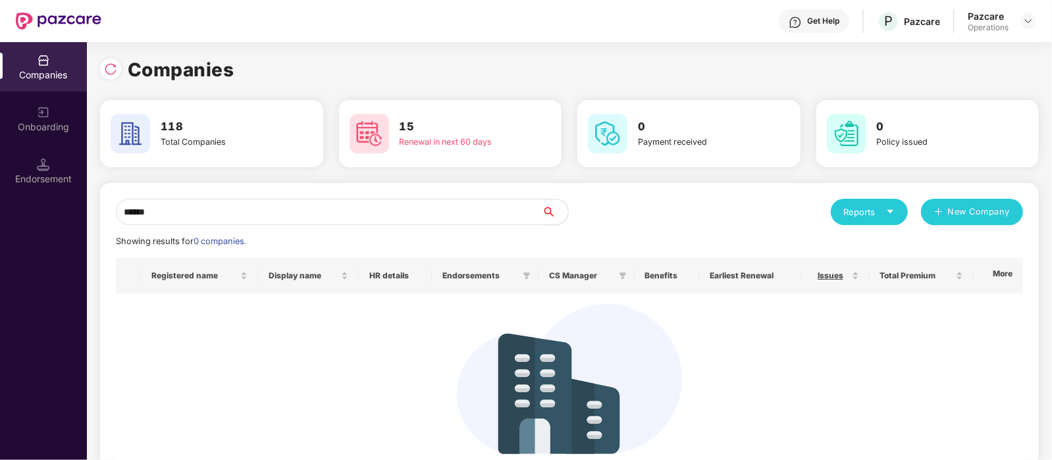
click at [396, 217] on input "*****" at bounding box center [329, 212] width 426 height 26
type input "*"
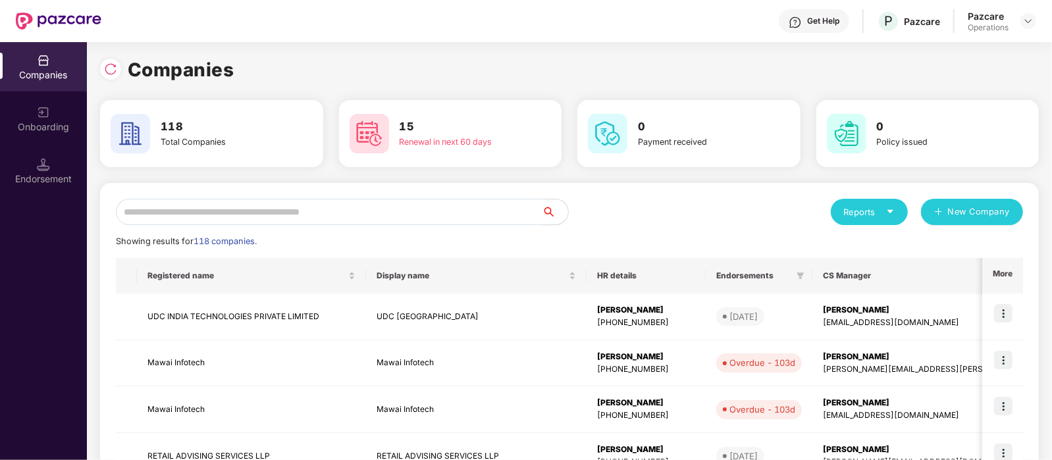
paste input "**********"
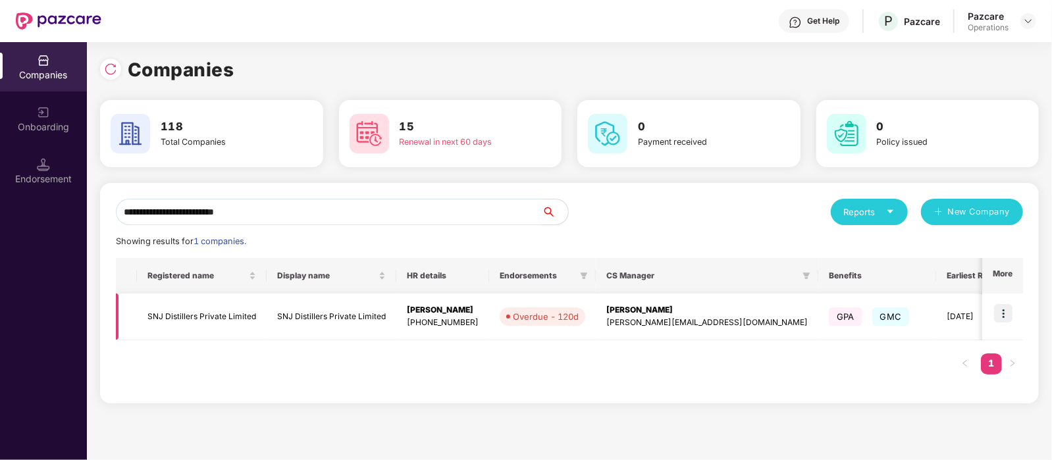
type input "**********"
drag, startPoint x: 244, startPoint y: 209, endPoint x: 115, endPoint y: 184, distance: 130.9
click at [115, 184] on div "**********" at bounding box center [569, 293] width 939 height 221
click at [225, 317] on td "SNJ Distillers Private Limited" at bounding box center [202, 317] width 130 height 47
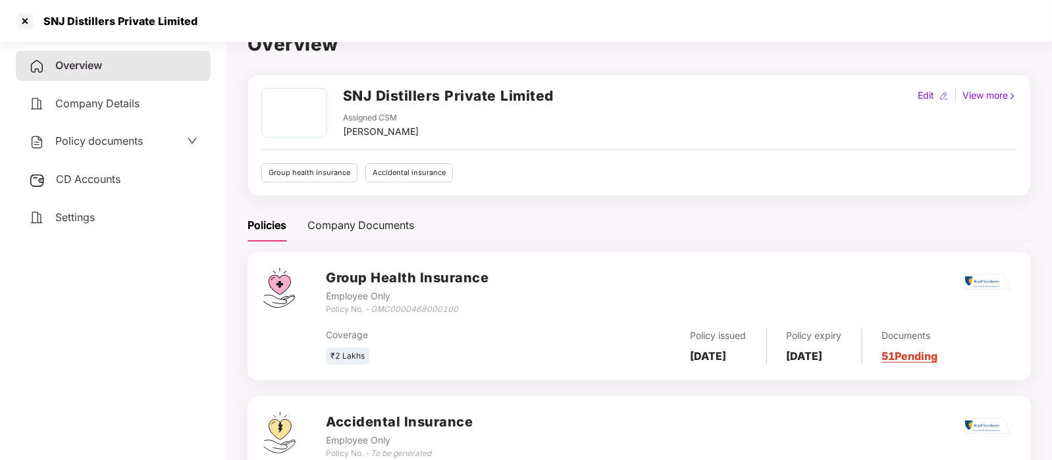
scroll to position [118, 0]
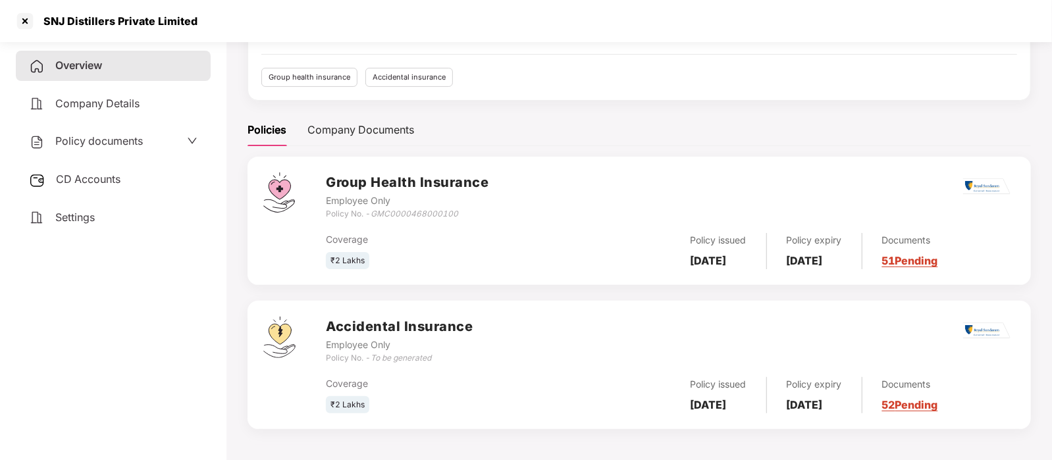
click at [662, 455] on main "Overview SNJ Distillers Private Limited Assigned CSM [PERSON_NAME] M Edit | Vie…" at bounding box center [638, 189] width 825 height 542
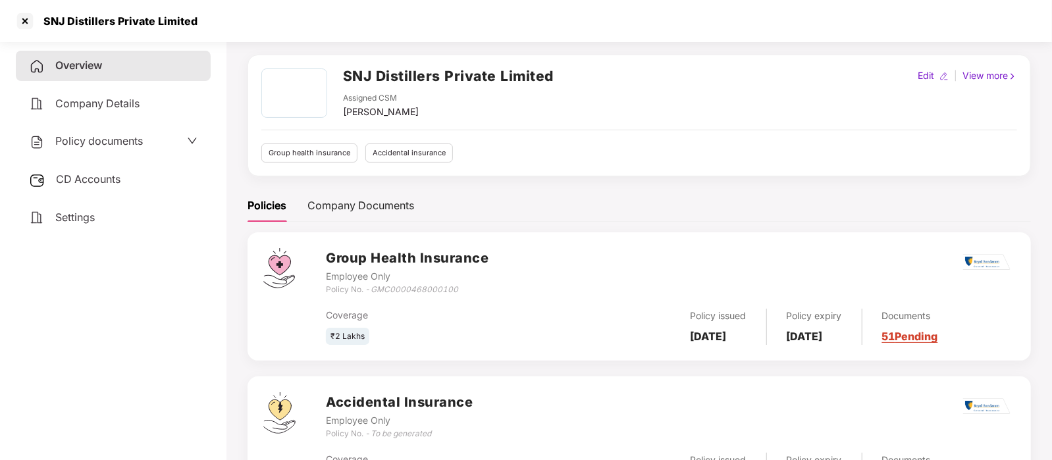
scroll to position [0, 0]
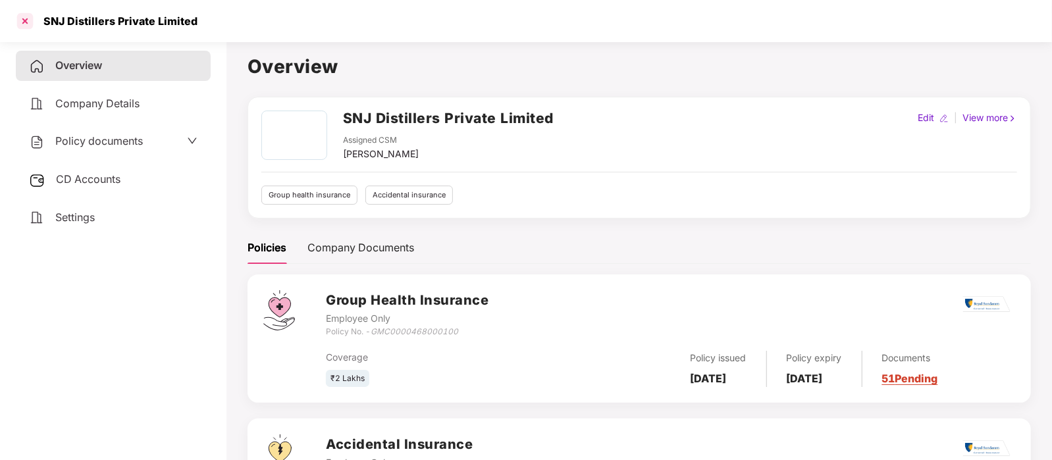
click at [22, 21] on div at bounding box center [24, 21] width 21 height 21
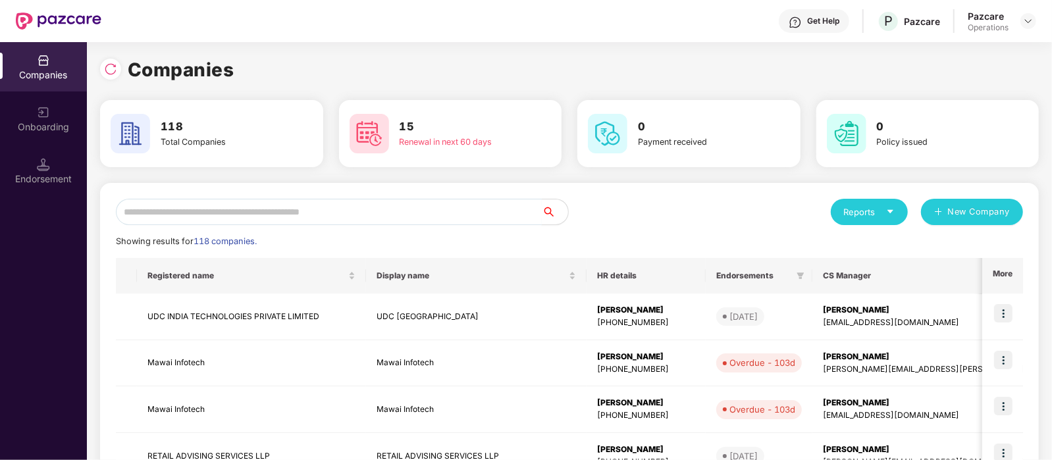
click at [211, 207] on input "text" at bounding box center [329, 212] width 426 height 26
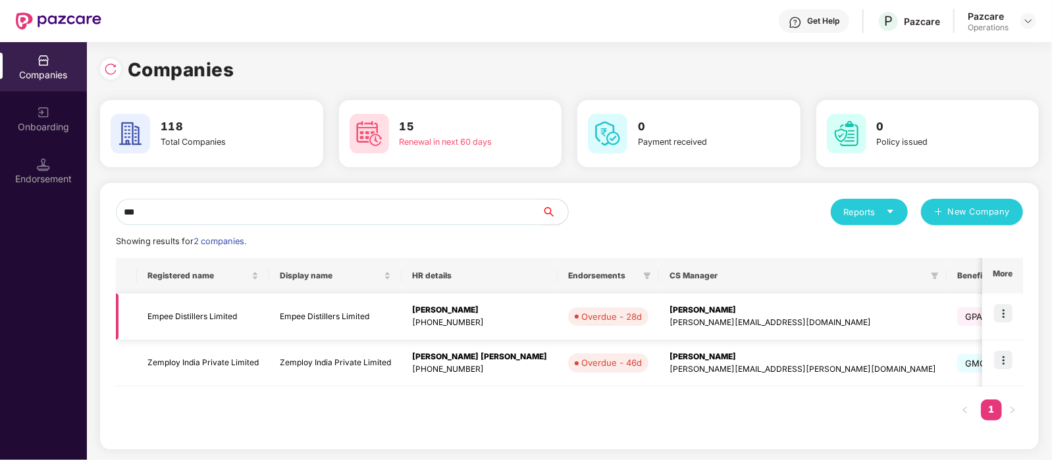
type input "***"
click at [212, 308] on td "Empee Distillers Limited" at bounding box center [203, 317] width 132 height 47
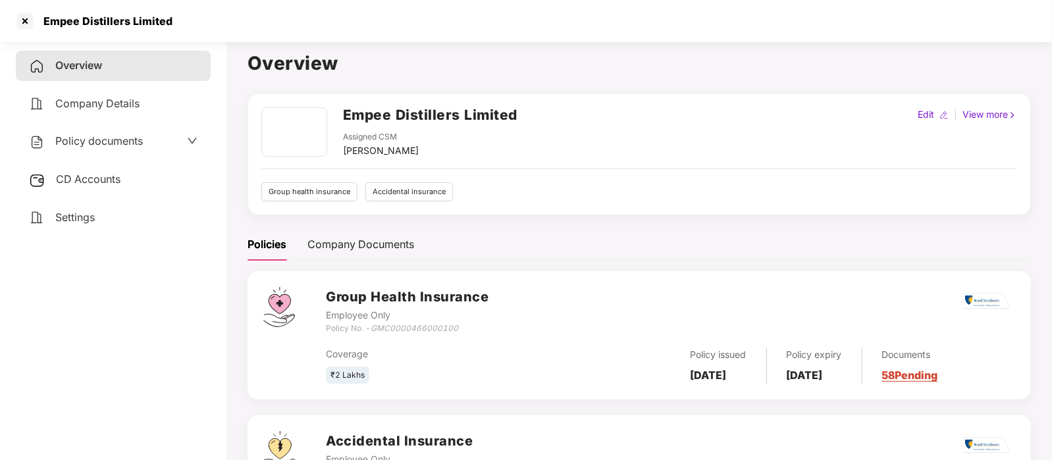
scroll to position [3, 0]
drag, startPoint x: 463, startPoint y: 329, endPoint x: 375, endPoint y: 334, distance: 88.3
click at [375, 334] on div "Policy No. - GMC0000466000100" at bounding box center [407, 329] width 163 height 13
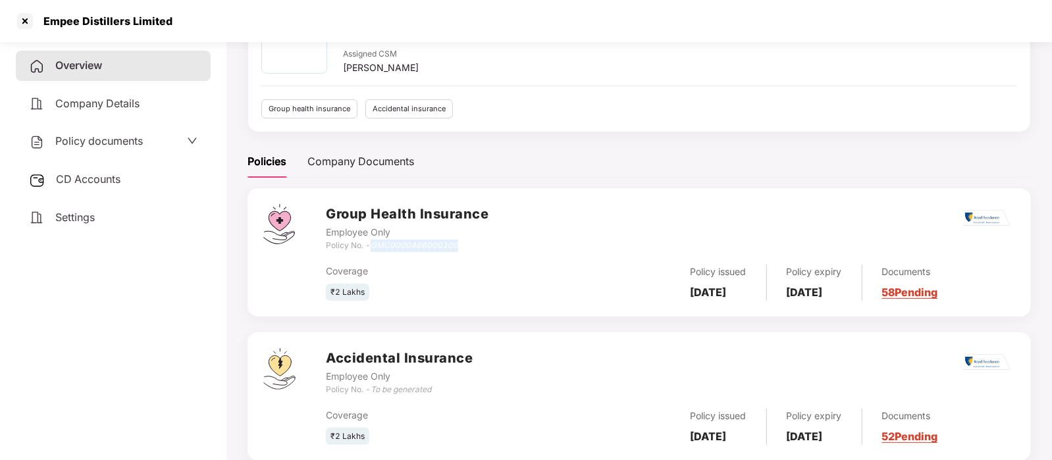
scroll to position [87, 0]
click at [113, 216] on div "Settings" at bounding box center [113, 218] width 195 height 30
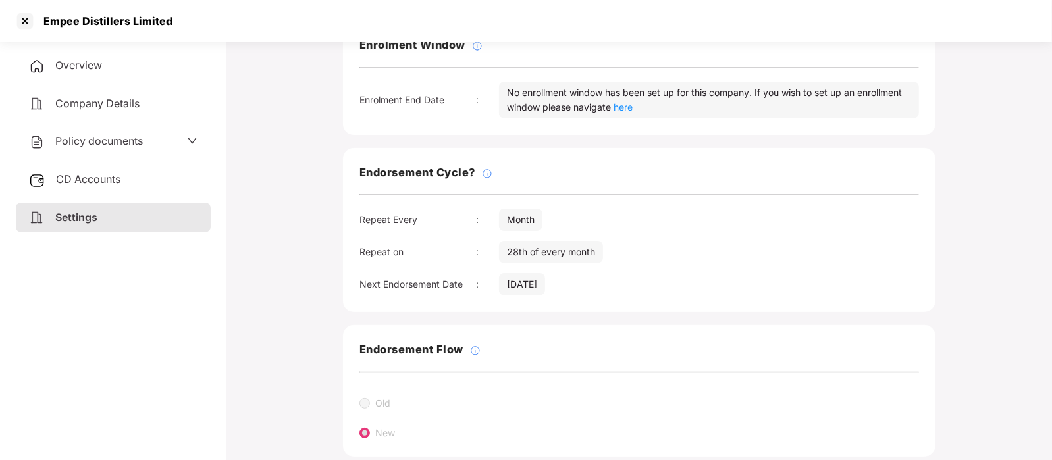
scroll to position [0, 0]
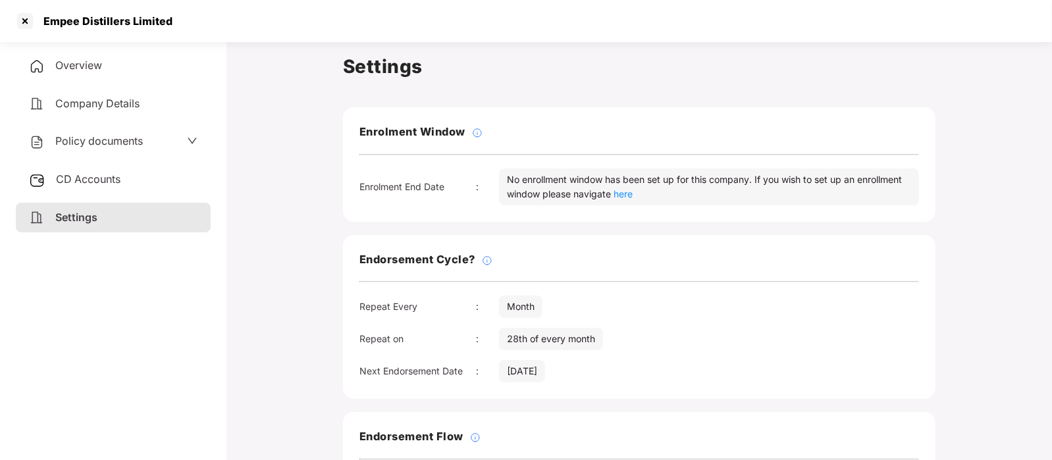
click at [109, 57] on div "Overview" at bounding box center [113, 66] width 195 height 30
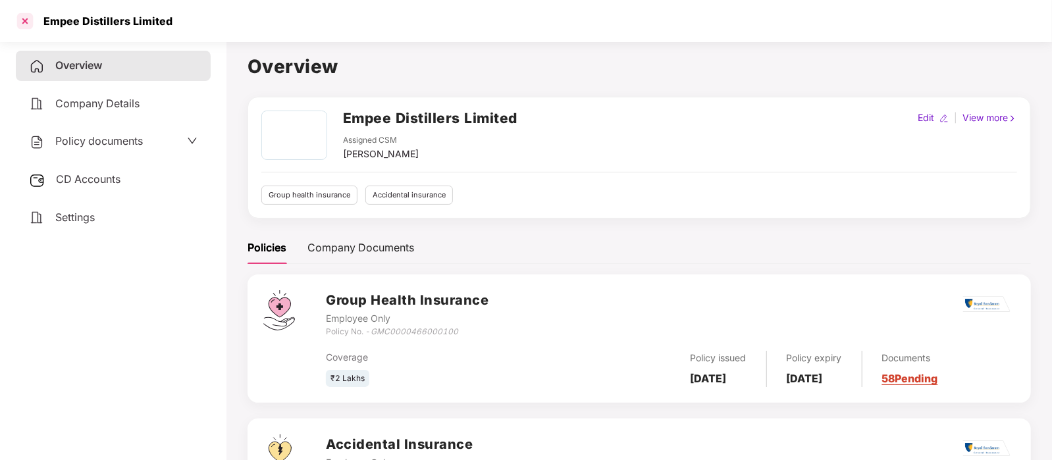
click at [26, 25] on div at bounding box center [24, 21] width 21 height 21
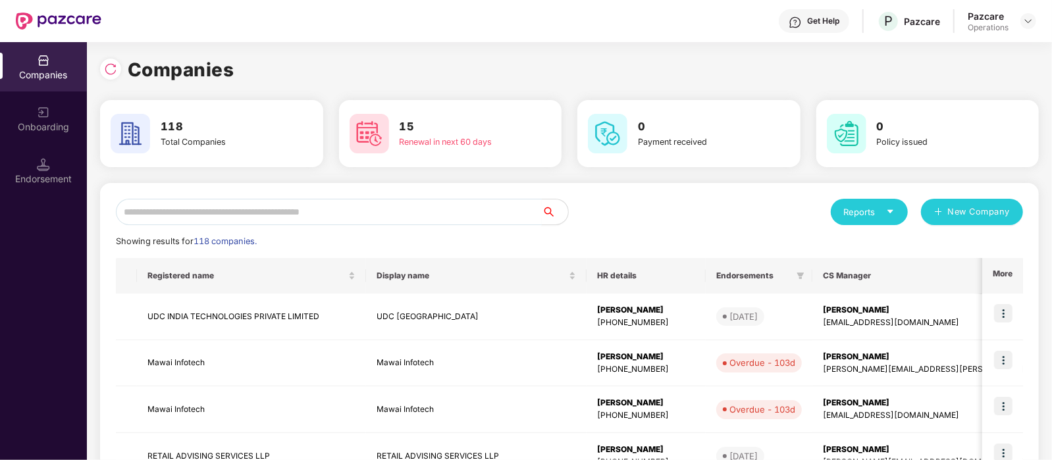
click at [287, 211] on input "text" at bounding box center [329, 212] width 426 height 26
paste input "**********"
type input "**********"
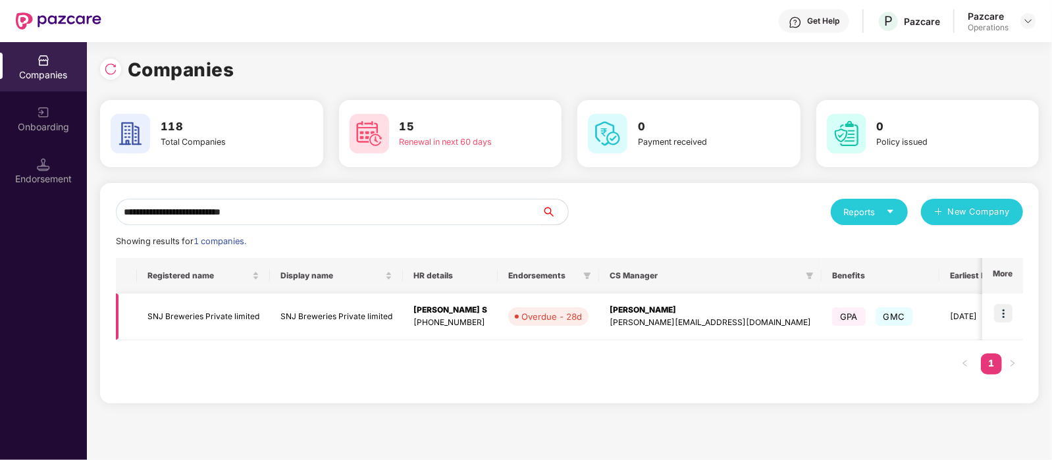
click at [236, 311] on td "SNJ Breweries Private limited" at bounding box center [203, 317] width 133 height 47
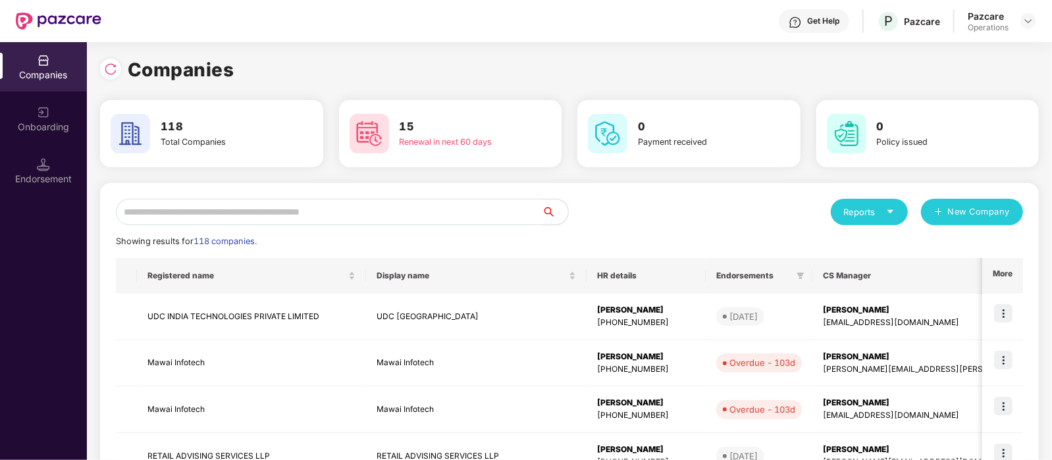
click at [251, 203] on input "text" at bounding box center [329, 212] width 426 height 26
paste input "**********"
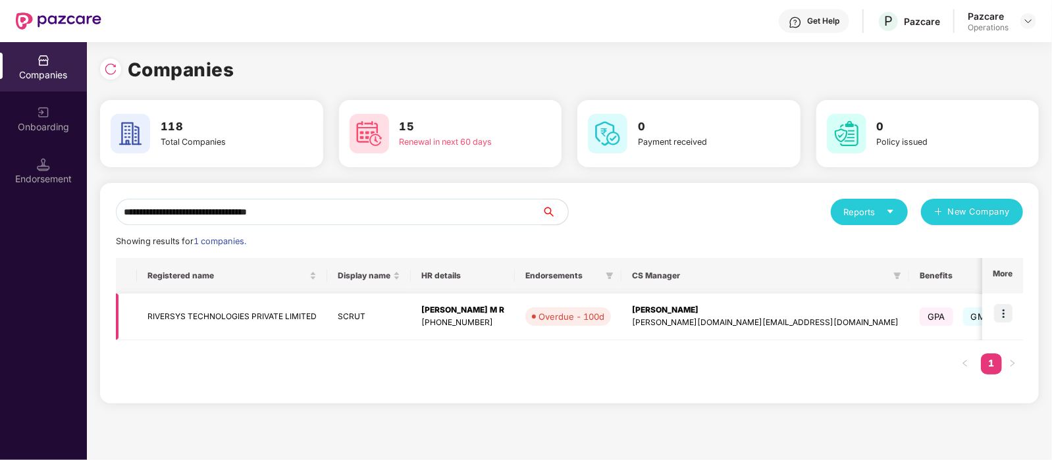
type input "**********"
click at [231, 309] on td "RIVERSYS TECHNOLOGIES PRIVATE LIMITED" at bounding box center [232, 317] width 190 height 47
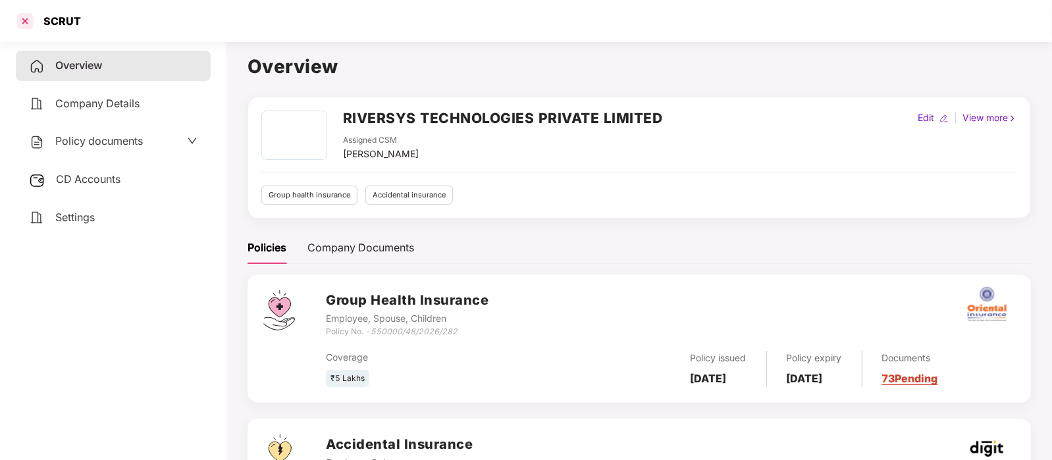
click at [34, 26] on div at bounding box center [24, 21] width 21 height 21
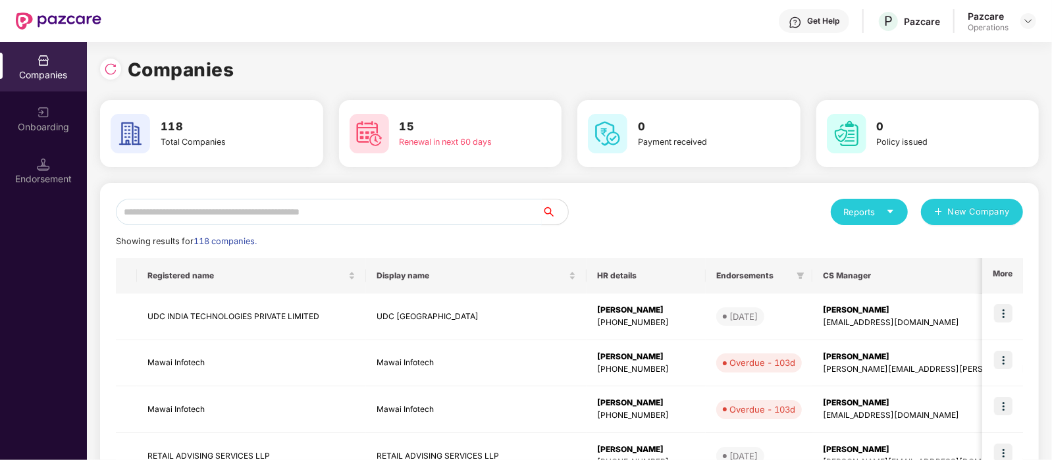
click at [290, 212] on input "text" at bounding box center [329, 212] width 426 height 26
paste input "**********"
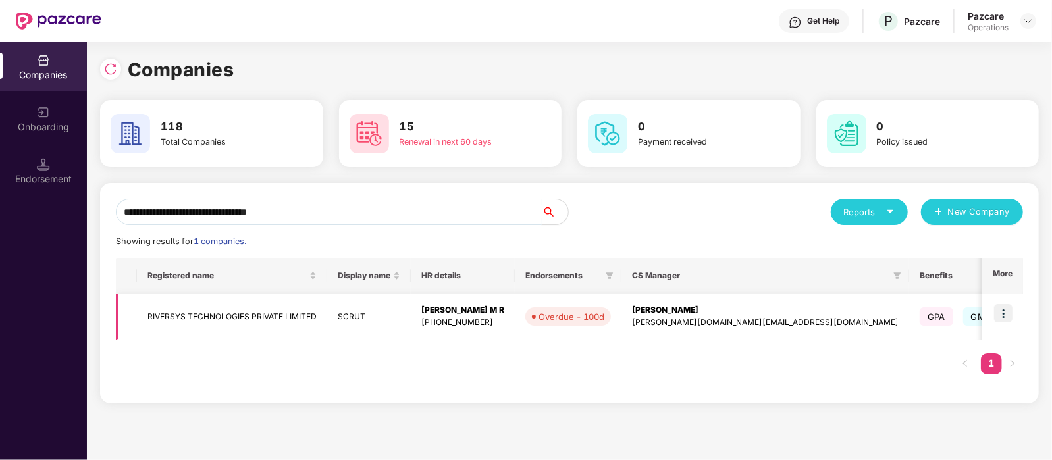
type input "**********"
click at [1012, 308] on img at bounding box center [1003, 313] width 18 height 18
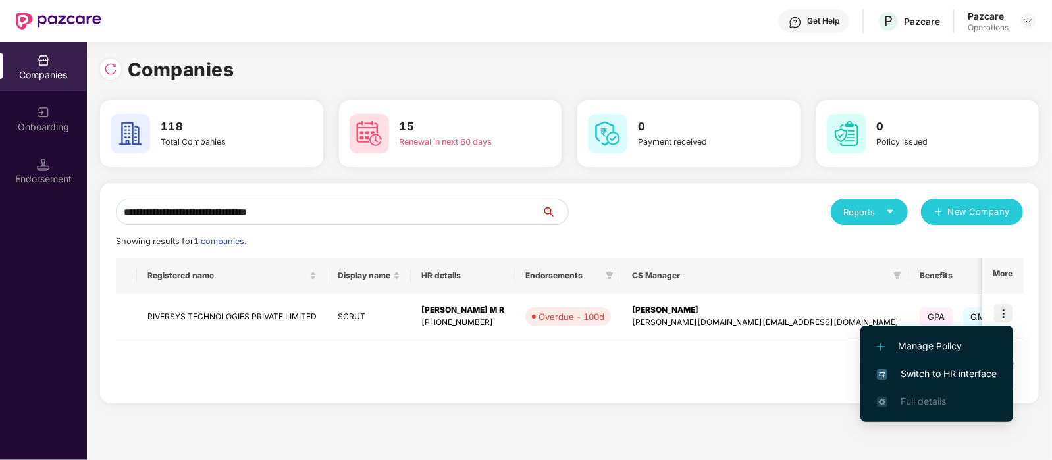
click at [952, 369] on span "Switch to HR interface" at bounding box center [937, 374] width 120 height 14
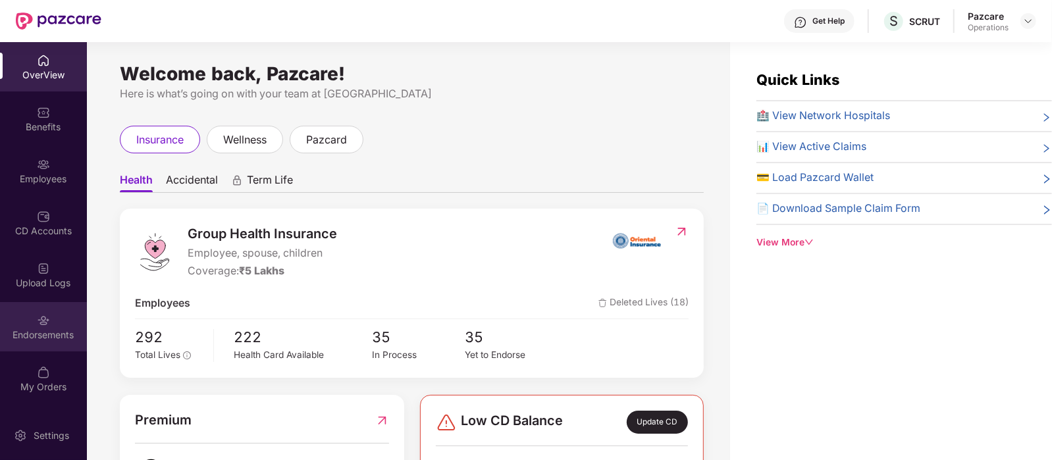
click at [49, 324] on div "Endorsements" at bounding box center [43, 326] width 87 height 49
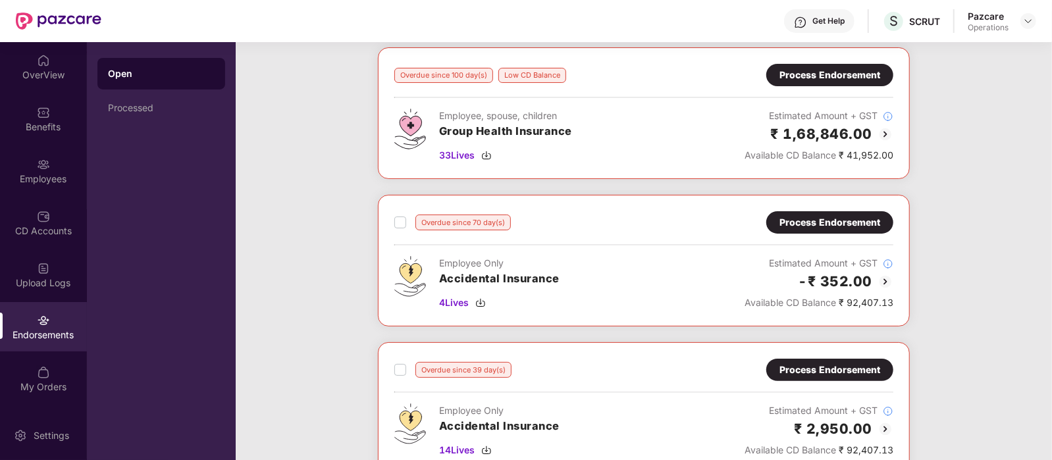
scroll to position [68, 0]
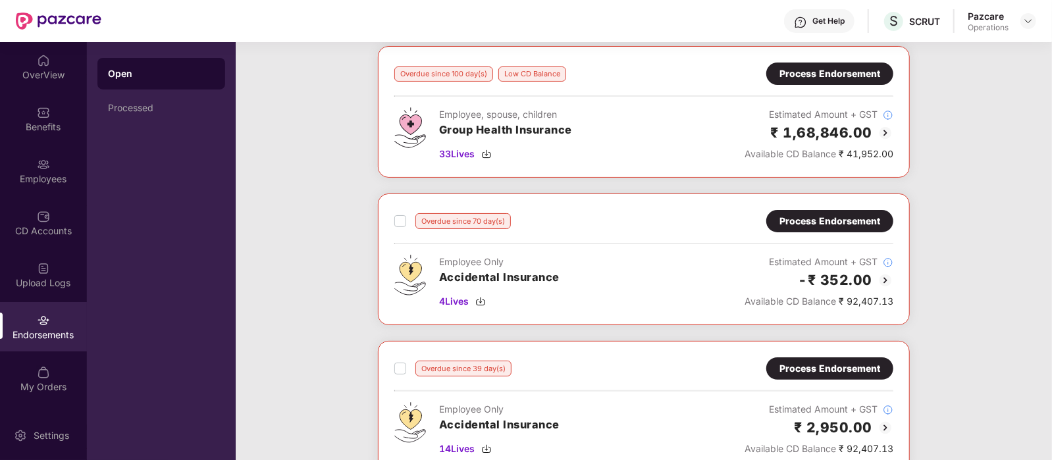
click at [829, 68] on div "Process Endorsement" at bounding box center [829, 73] width 101 height 14
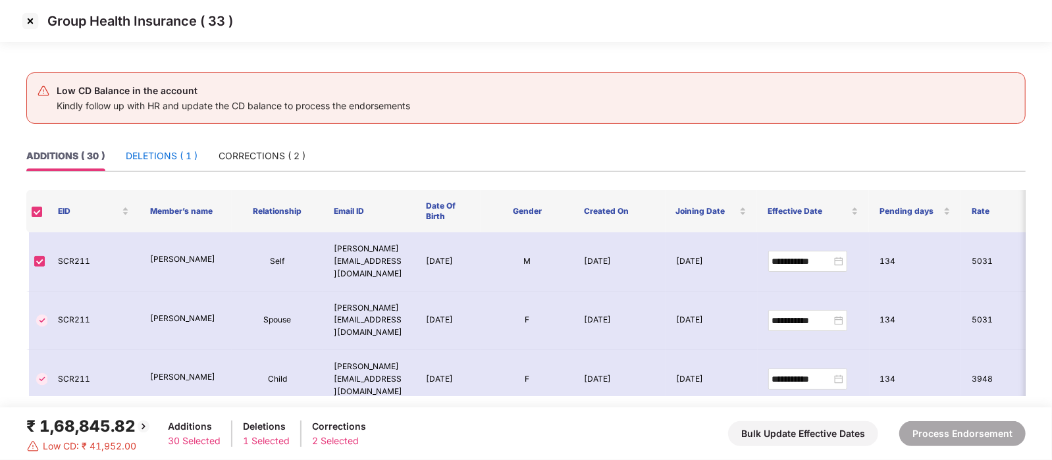
click at [191, 156] on div "DELETIONS ( 1 )" at bounding box center [162, 156] width 72 height 14
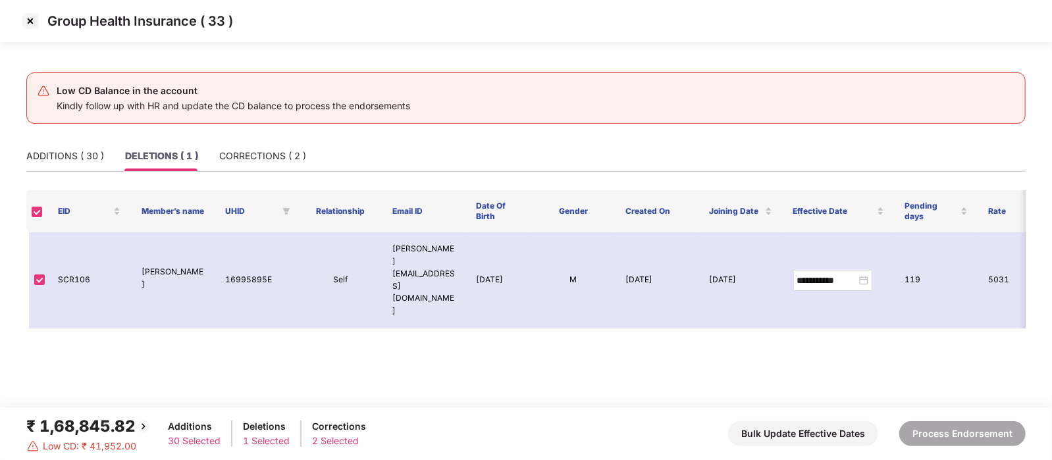
click at [26, 22] on img at bounding box center [30, 21] width 21 height 21
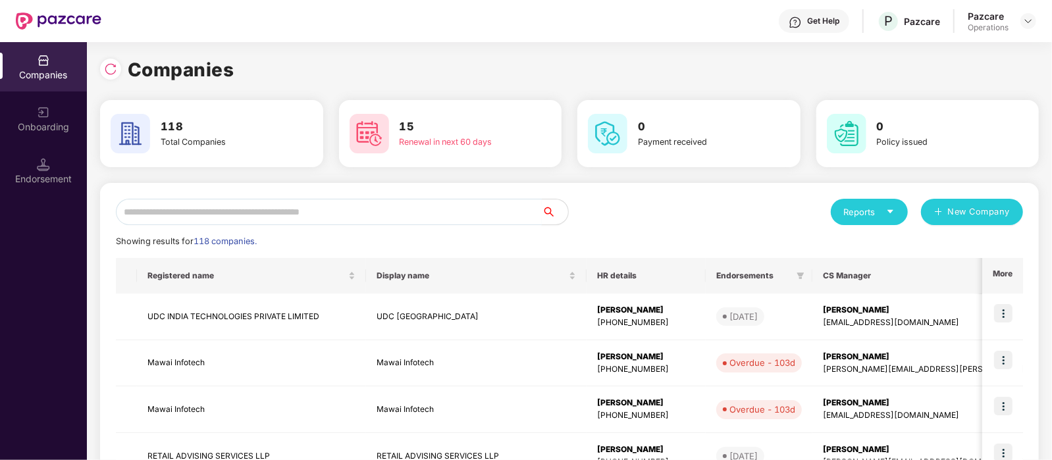
click at [336, 219] on input "text" at bounding box center [329, 212] width 426 height 26
paste input "**********"
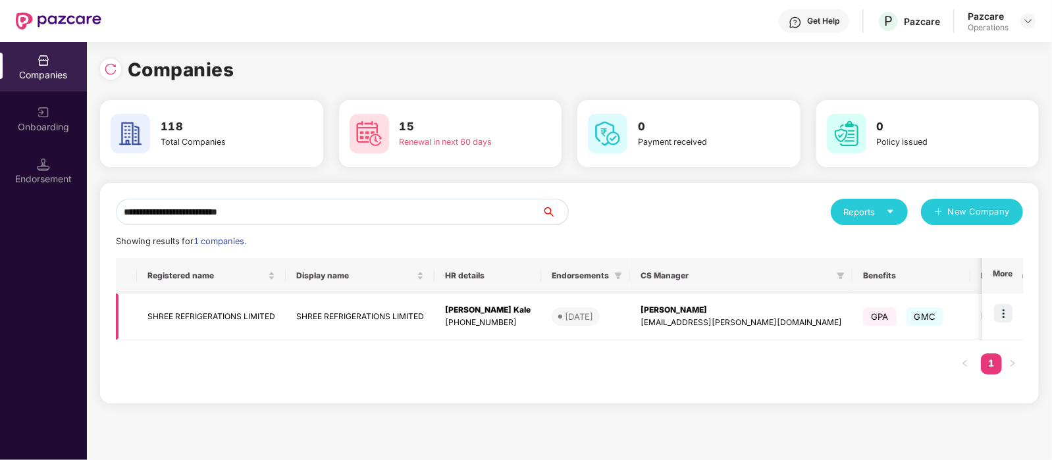
type input "**********"
click at [997, 309] on img at bounding box center [1003, 313] width 18 height 18
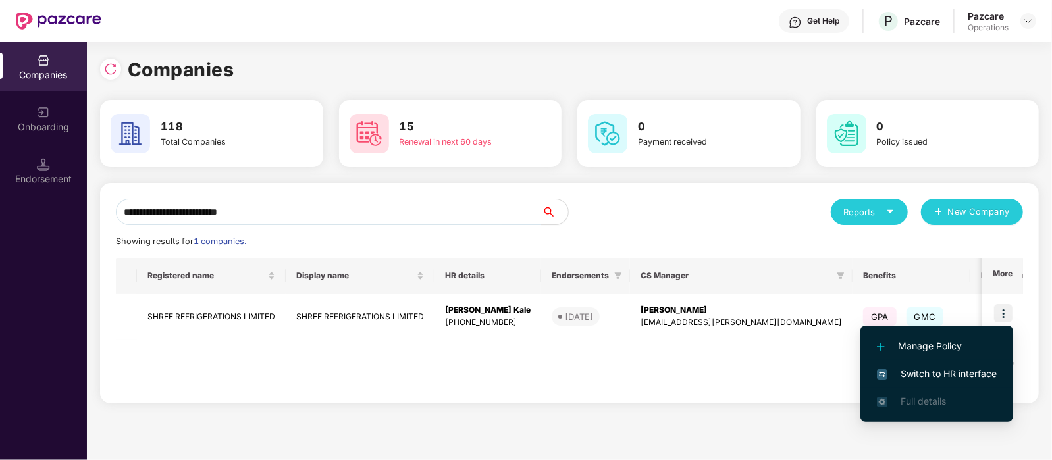
click at [954, 368] on span "Switch to HR interface" at bounding box center [937, 374] width 120 height 14
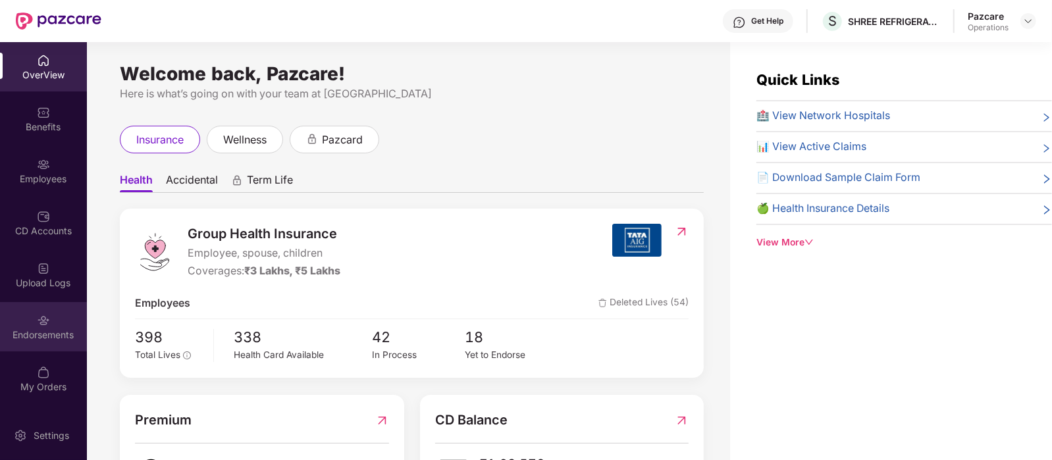
click at [43, 323] on img at bounding box center [43, 320] width 13 height 13
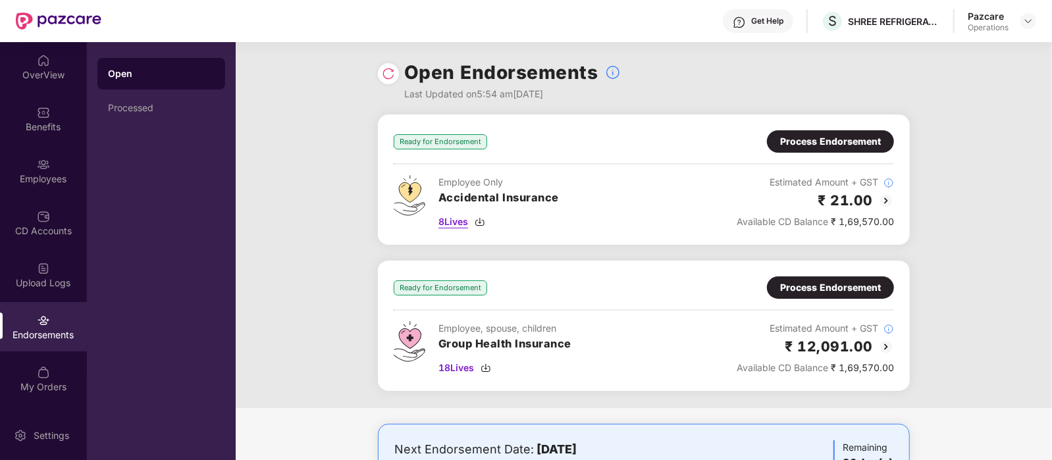
click at [453, 220] on span "8 Lives" at bounding box center [453, 222] width 30 height 14
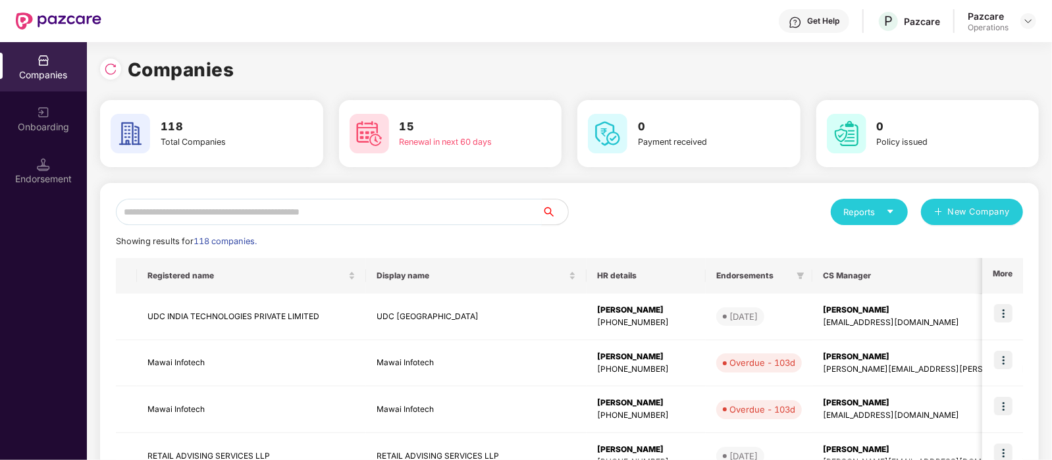
click at [244, 203] on input "text" at bounding box center [329, 212] width 426 height 26
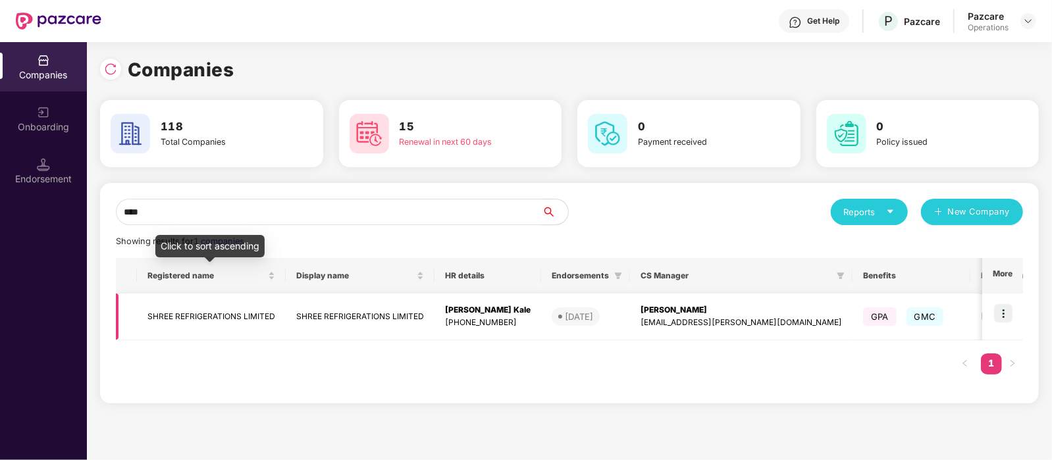
type input "****"
click at [235, 308] on td "SHREE REFRIGERATIONS LIMITED" at bounding box center [211, 317] width 149 height 47
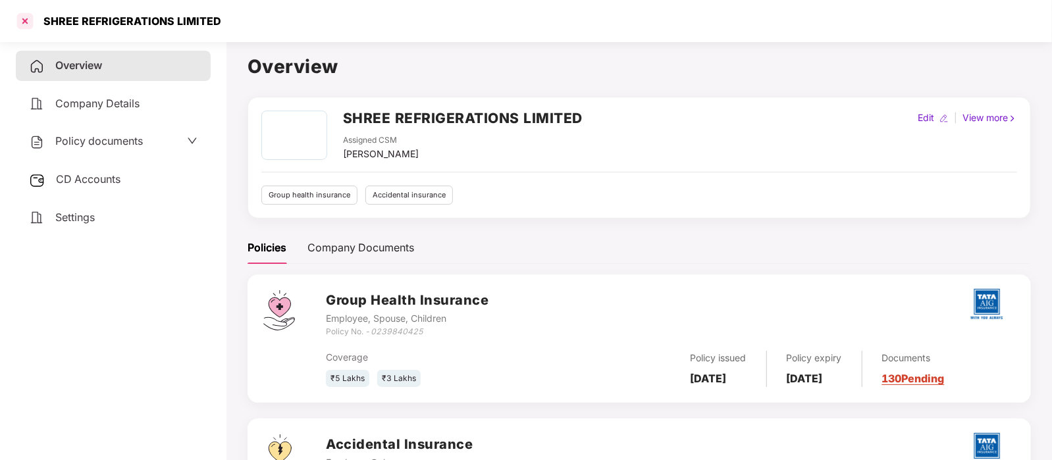
click at [24, 25] on div at bounding box center [24, 21] width 21 height 21
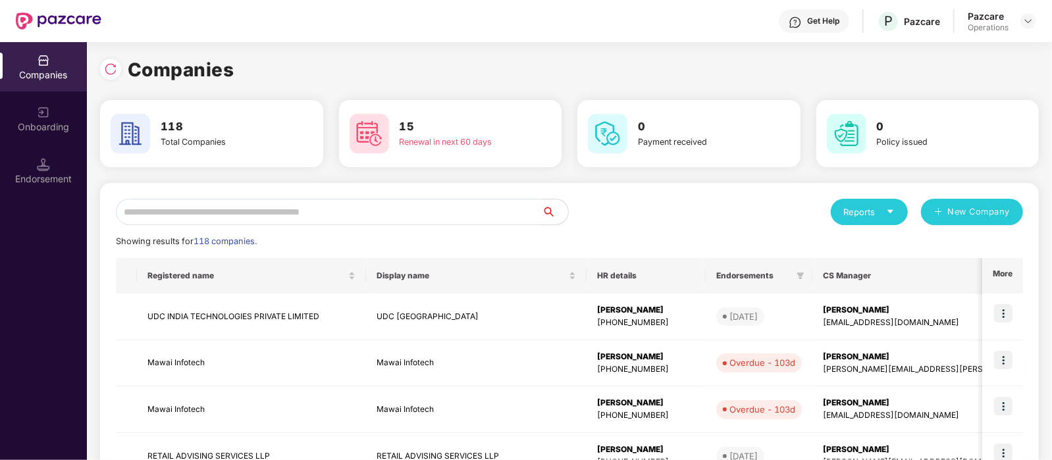
click at [192, 206] on input "text" at bounding box center [329, 212] width 426 height 26
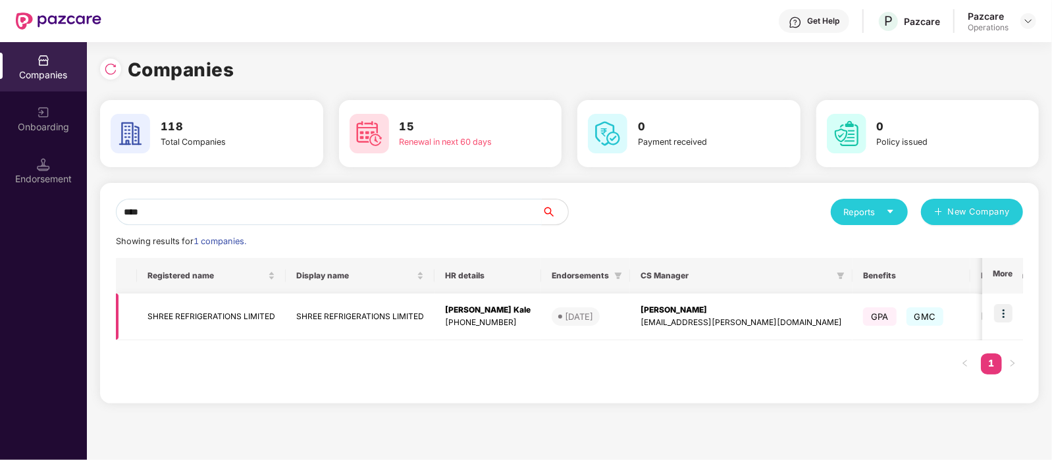
type input "****"
click at [1006, 314] on img at bounding box center [1003, 313] width 18 height 18
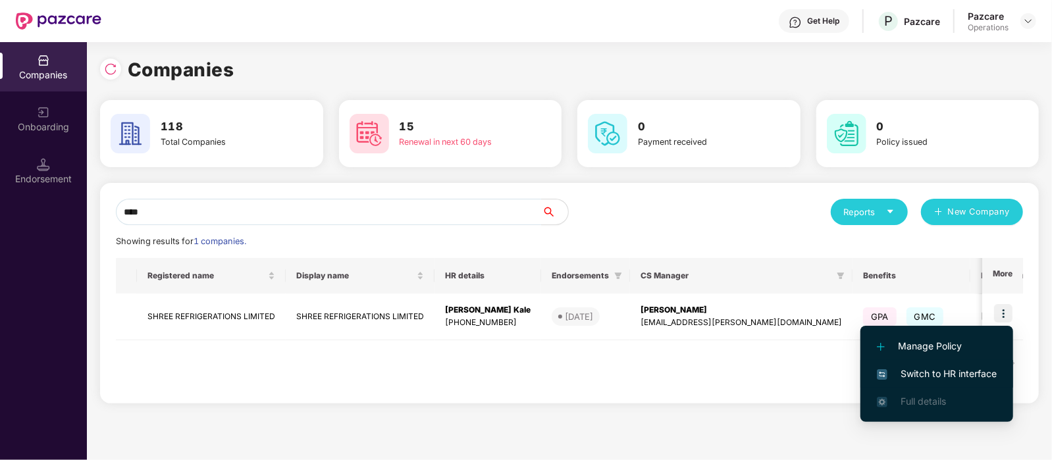
click at [925, 380] on span "Switch to HR interface" at bounding box center [937, 374] width 120 height 14
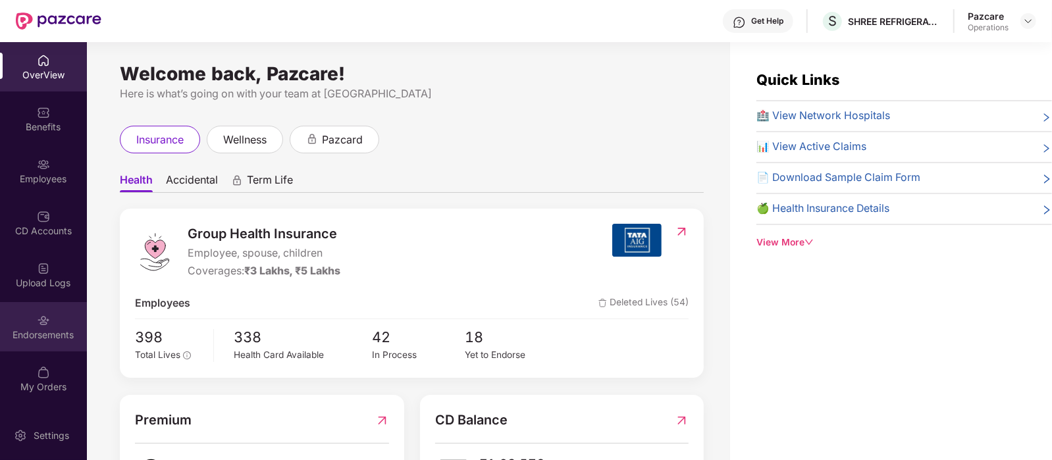
click at [39, 330] on div "Endorsements" at bounding box center [43, 334] width 87 height 13
